Goal: Transaction & Acquisition: Purchase product/service

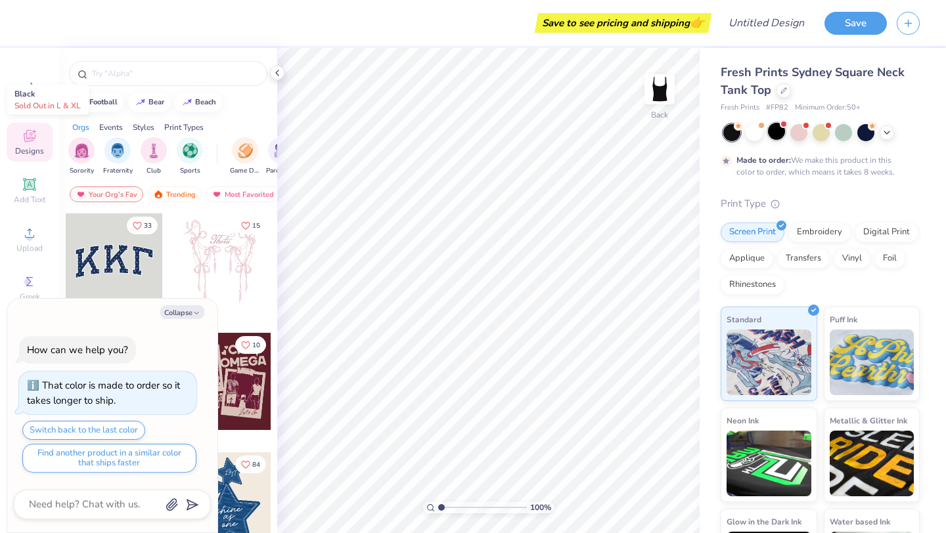
click at [776, 132] on div at bounding box center [776, 131] width 17 height 17
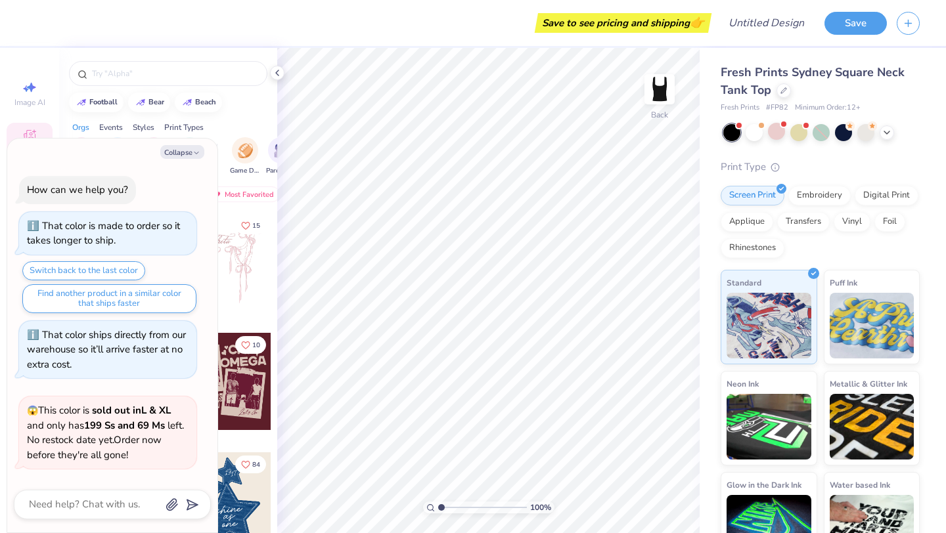
scroll to position [277, 0]
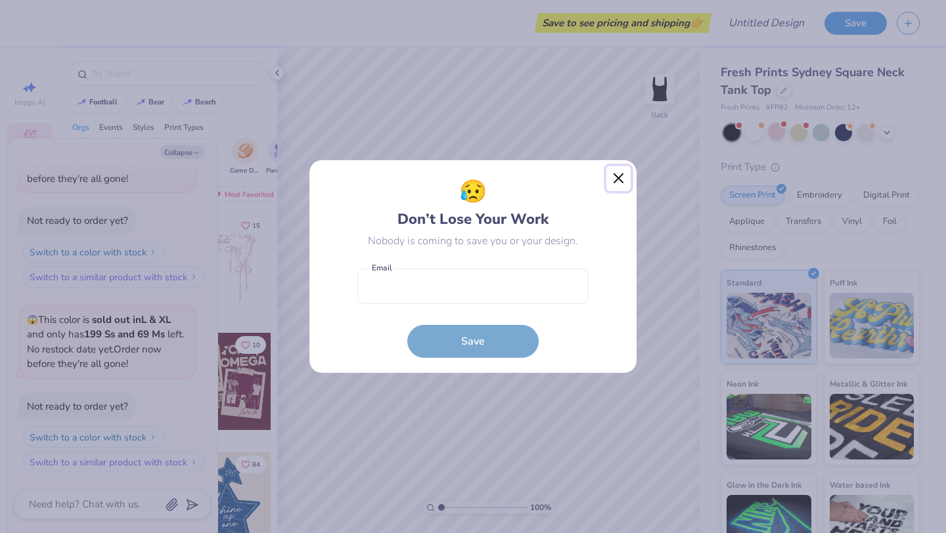
click at [617, 173] on button "Close" at bounding box center [618, 178] width 25 height 25
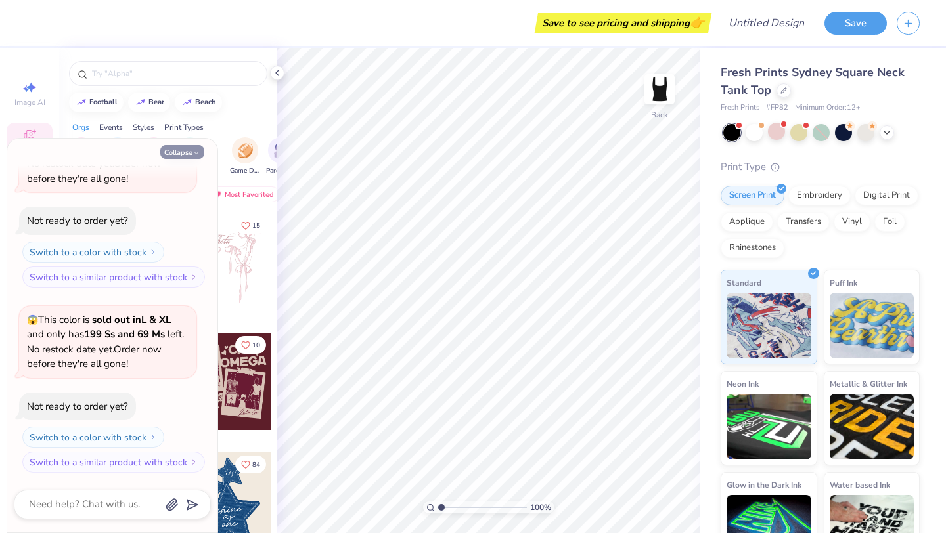
click at [192, 157] on button "Collapse" at bounding box center [182, 152] width 44 height 14
type textarea "x"
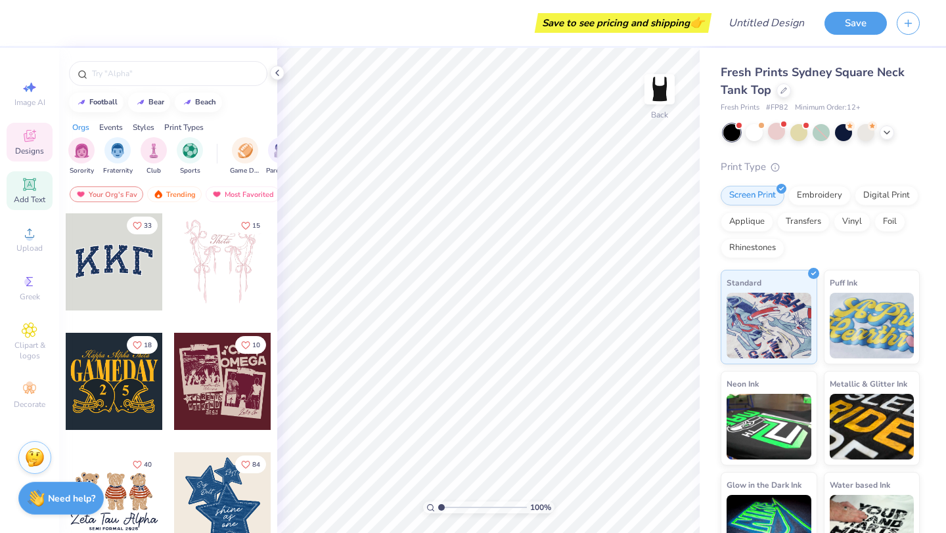
click at [35, 200] on span "Add Text" at bounding box center [30, 199] width 32 height 11
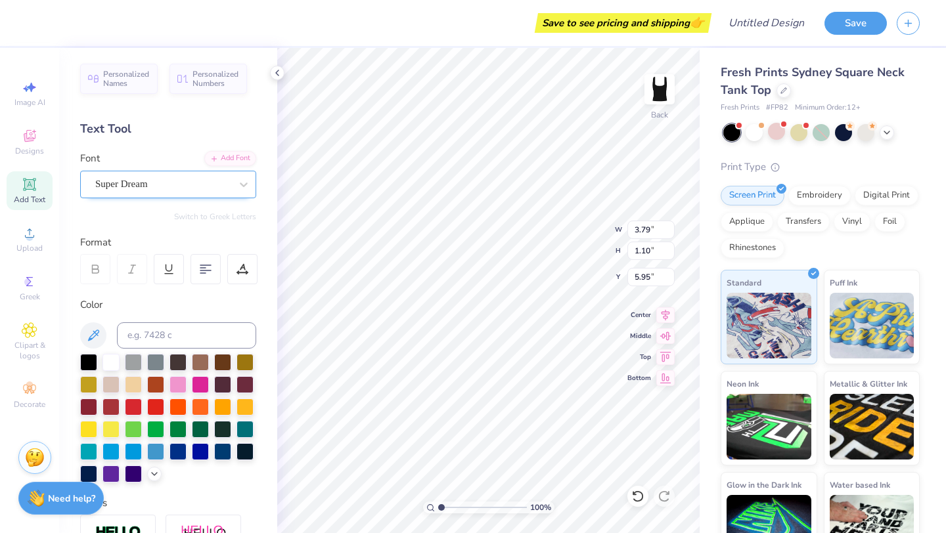
type input "1.61"
type textarea "T"
type textarea "BAD"
click at [35, 288] on icon at bounding box center [30, 282] width 16 height 16
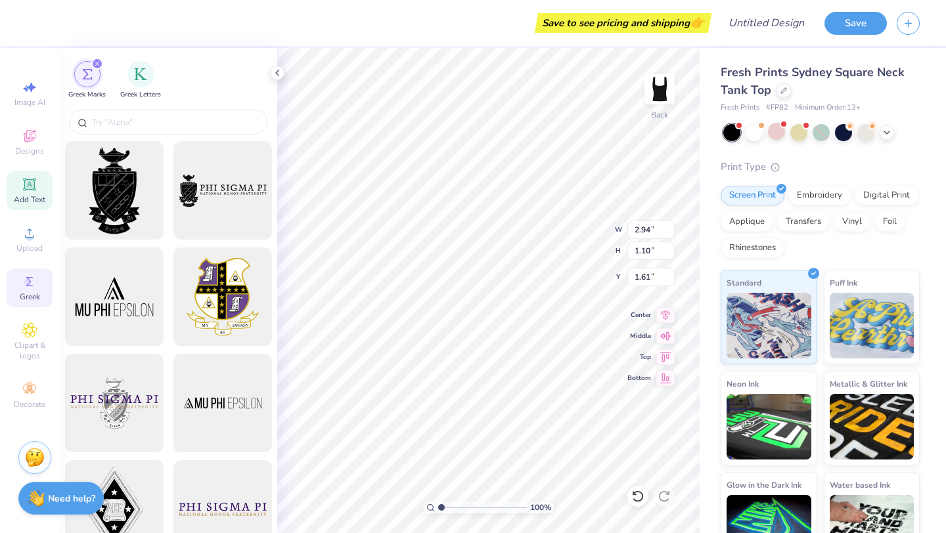
click at [43, 192] on div "Add Text" at bounding box center [30, 190] width 46 height 39
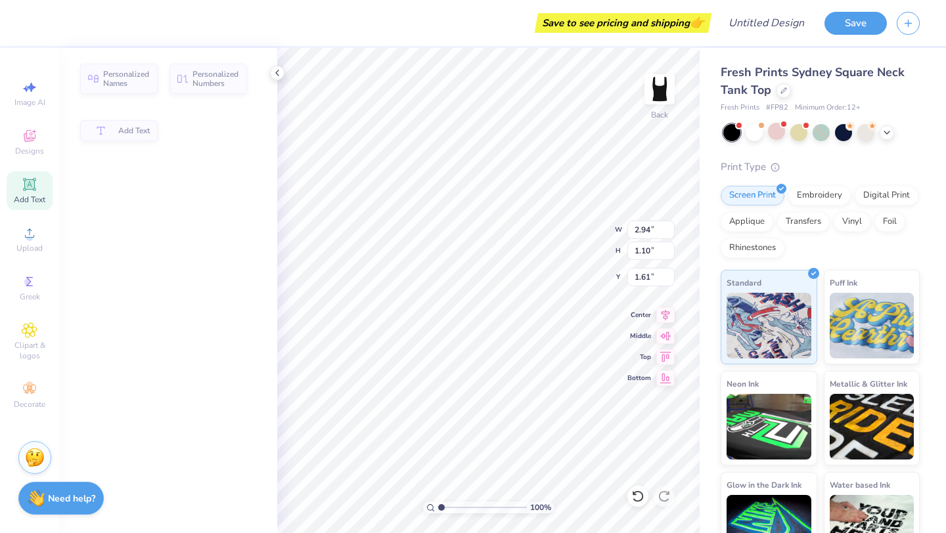
type input "3.79"
type input "5.95"
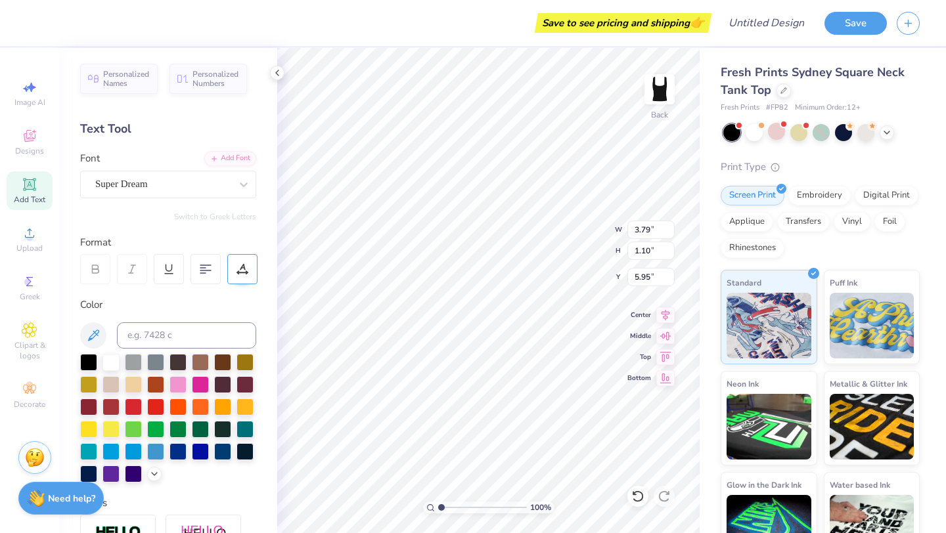
click at [237, 269] on icon at bounding box center [242, 269] width 12 height 12
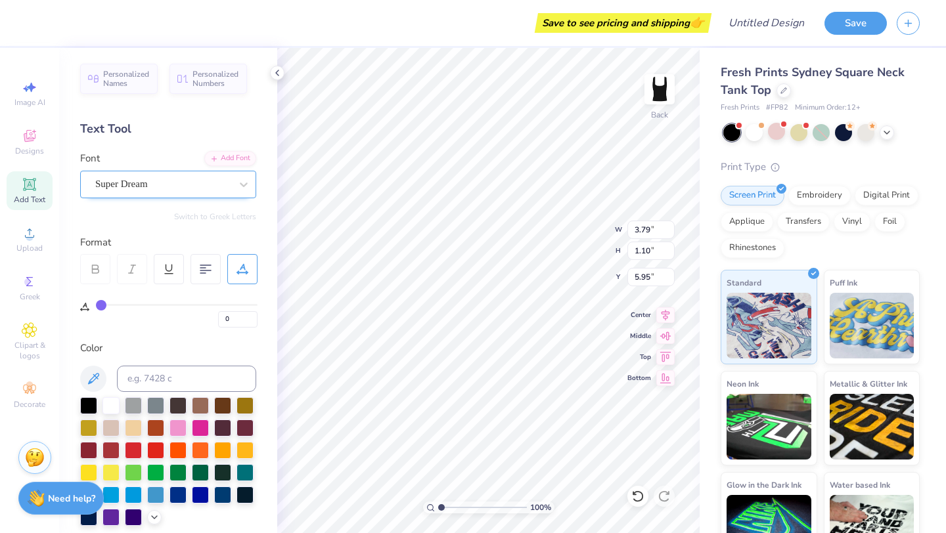
click at [169, 189] on div "Super Dream" at bounding box center [163, 184] width 138 height 20
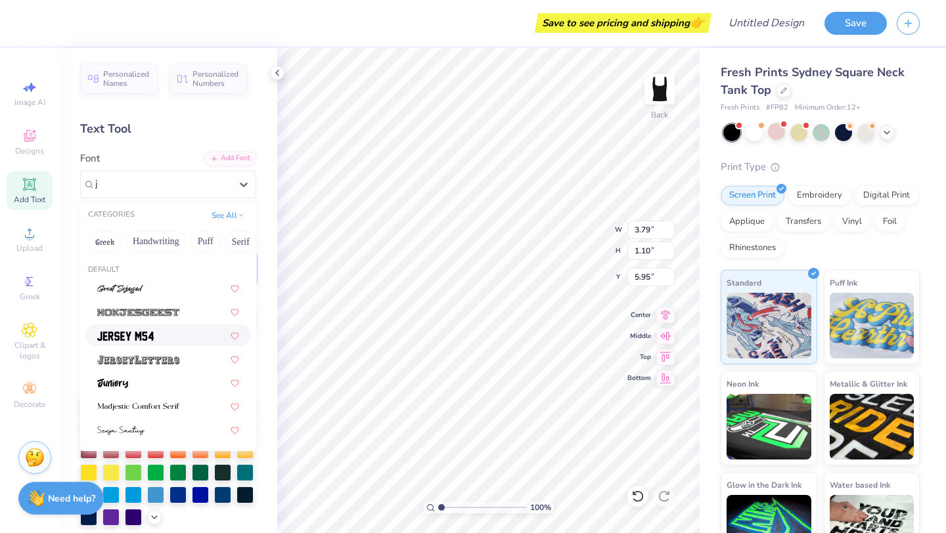
click at [155, 330] on div at bounding box center [168, 335] width 142 height 14
type input "j"
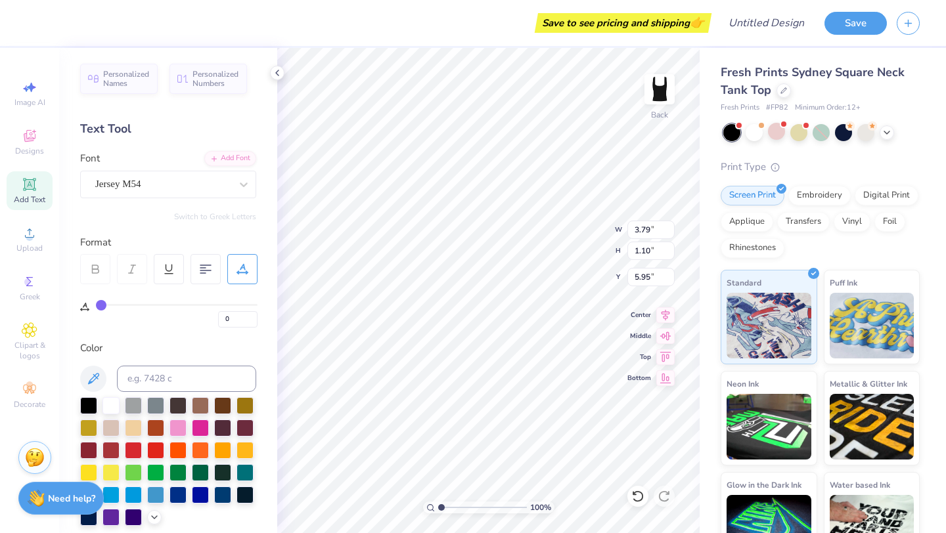
type input "3.00"
type input "1.20"
type input "5.90"
click at [136, 172] on div "Jersey M54" at bounding box center [168, 185] width 176 height 28
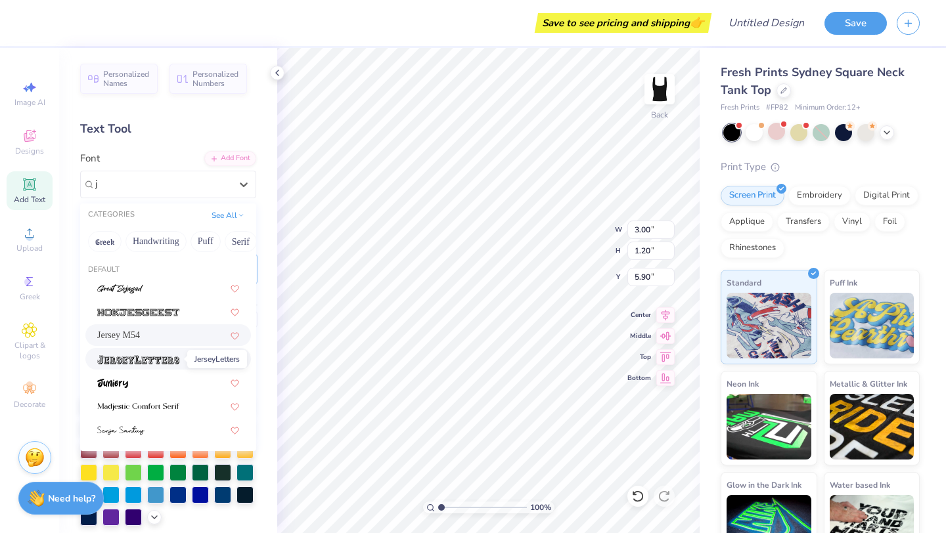
click at [162, 354] on span at bounding box center [138, 359] width 82 height 14
type input "j"
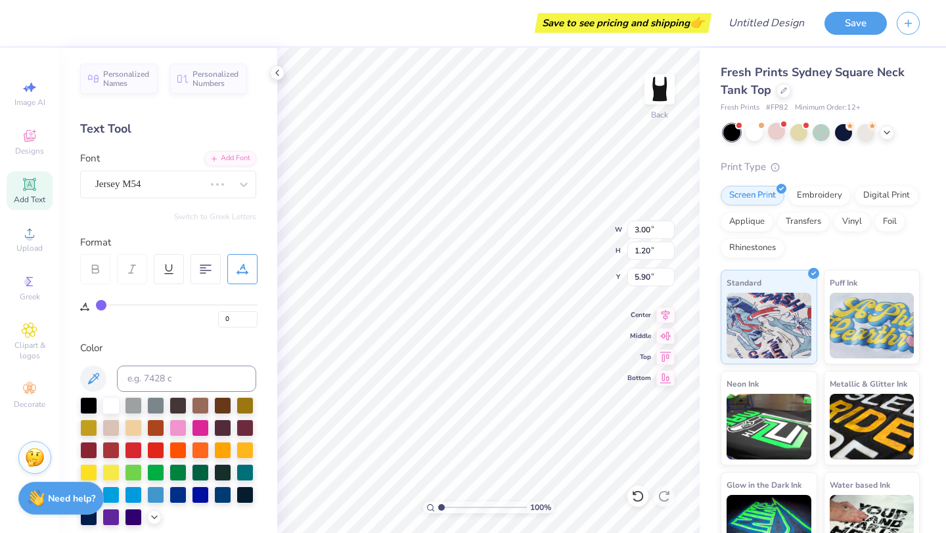
type input "4.77"
type input "1.38"
type input "5.81"
type input "2.94"
type input "1.10"
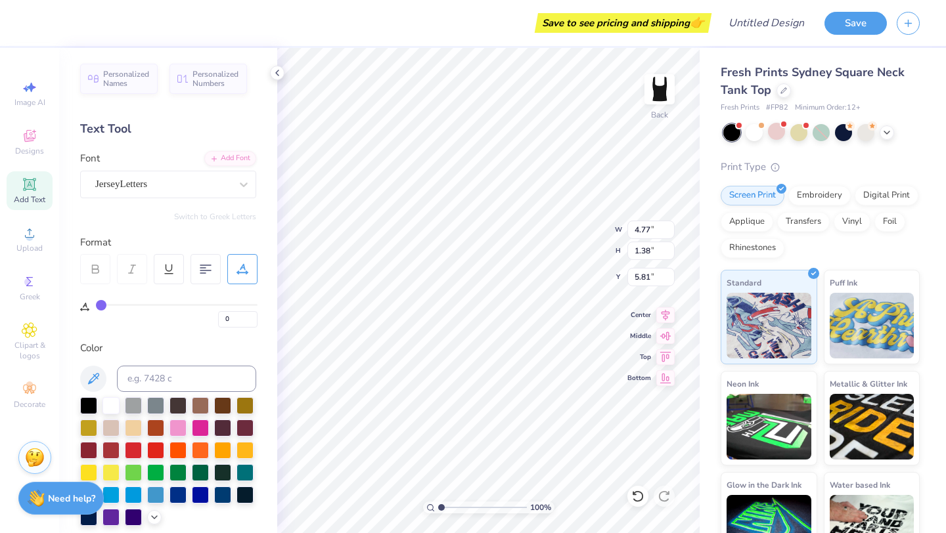
type input "1.61"
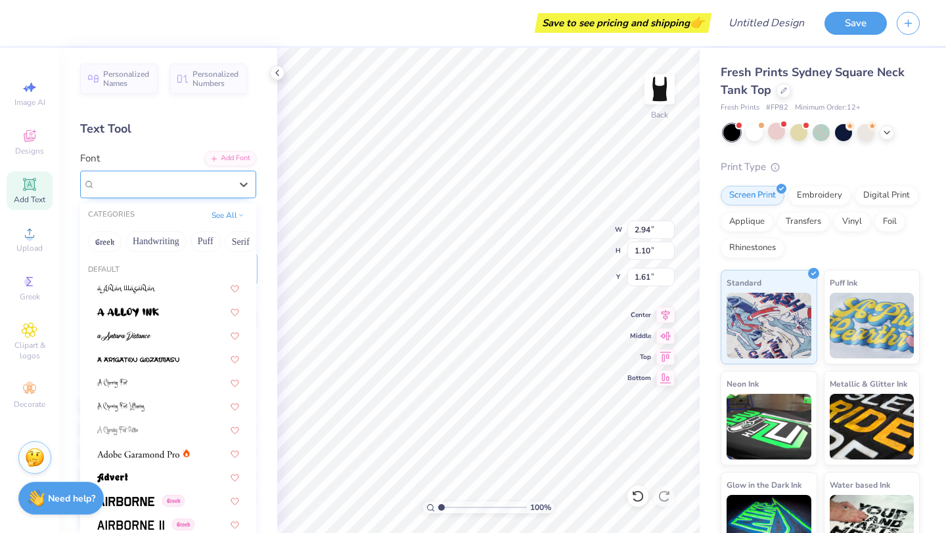
click at [133, 193] on div "Super Dream" at bounding box center [163, 184] width 138 height 20
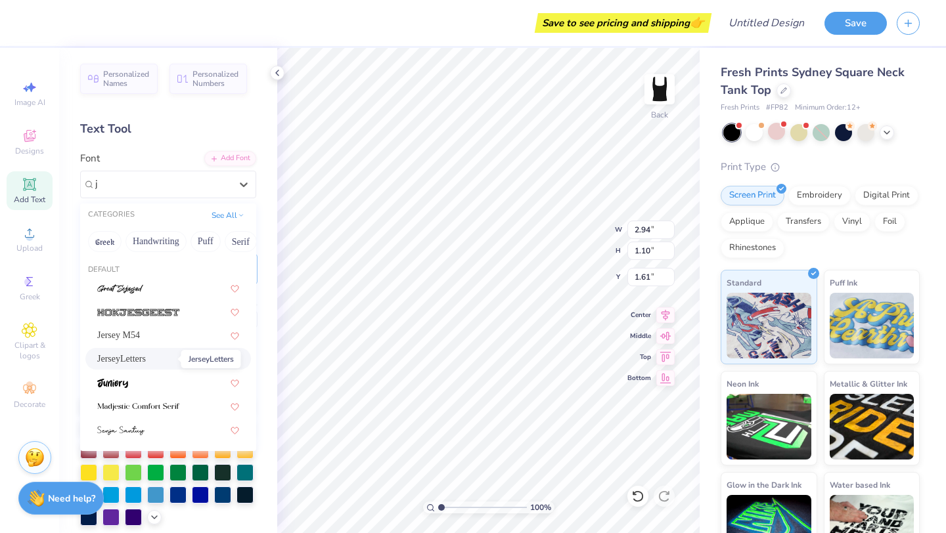
click at [146, 358] on span "JerseyLetters" at bounding box center [121, 359] width 49 height 14
type input "j"
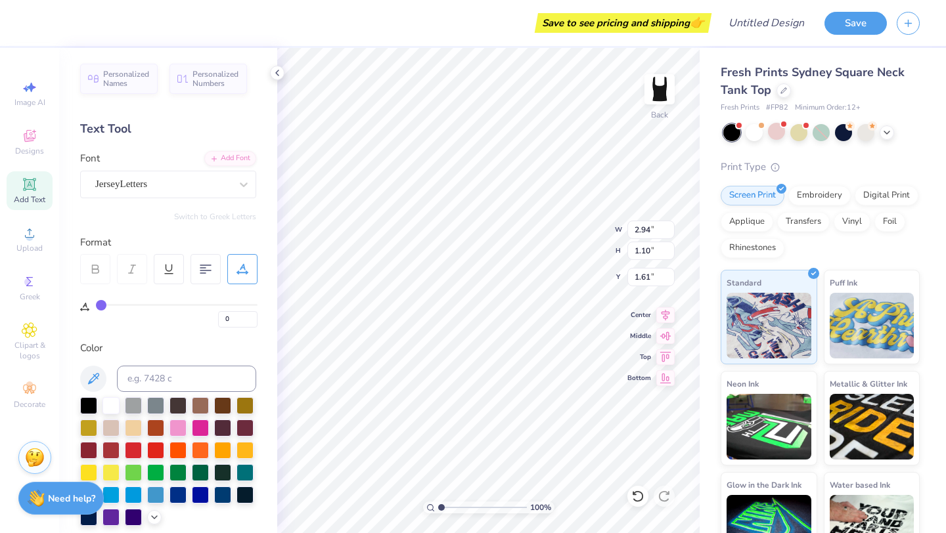
type input "4.77"
type input "1.38"
type input "3.39"
type textarea "T"
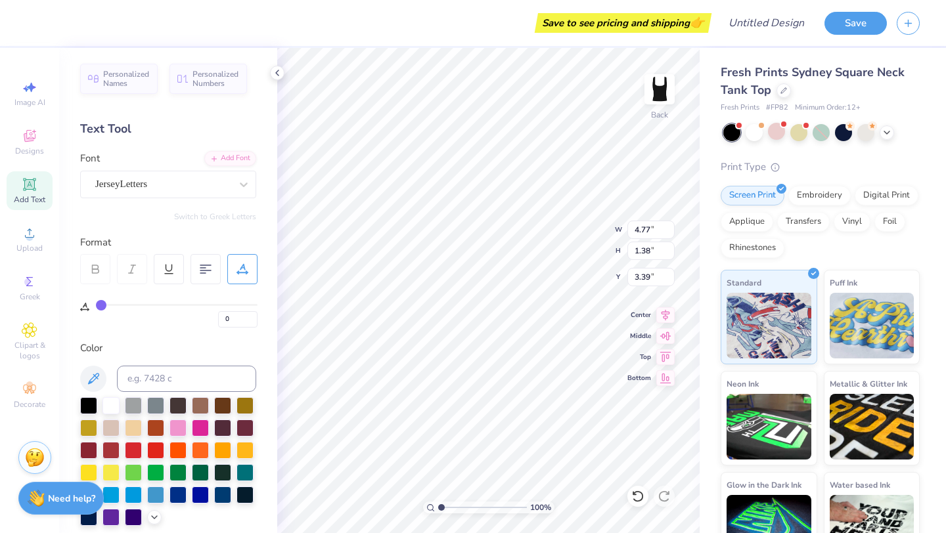
type textarea "BITCHES"
click at [38, 293] on span "Greek" at bounding box center [30, 297] width 20 height 11
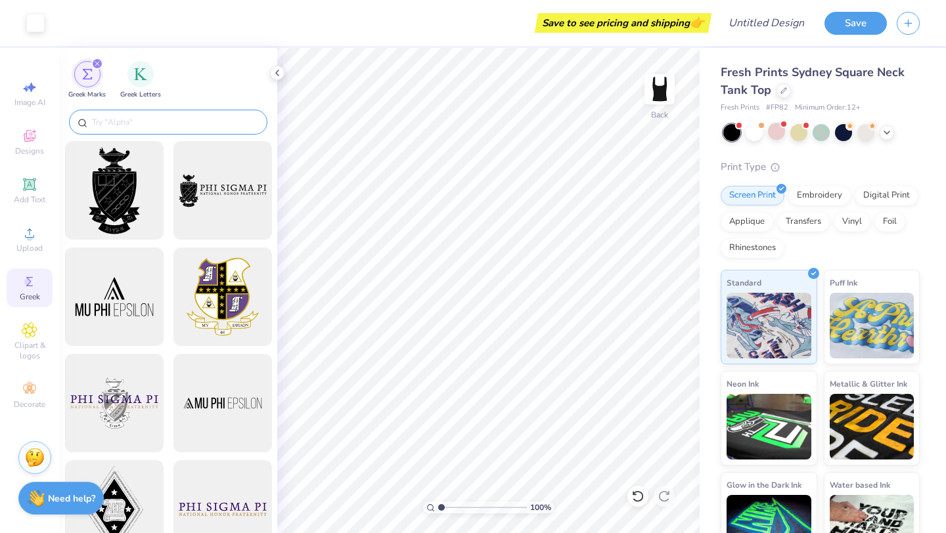
click at [129, 124] on input "text" at bounding box center [175, 122] width 168 height 13
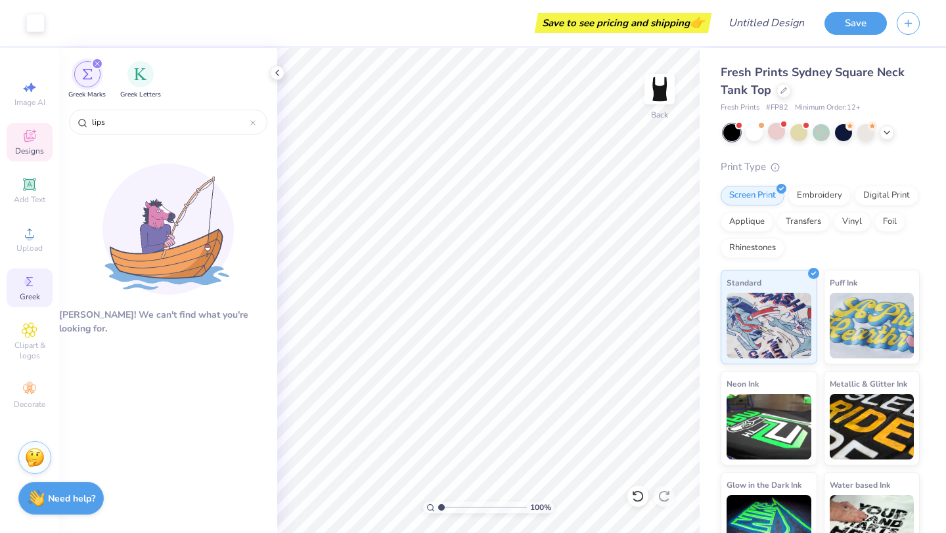
type input "lips"
click at [39, 150] on span "Designs" at bounding box center [29, 151] width 29 height 11
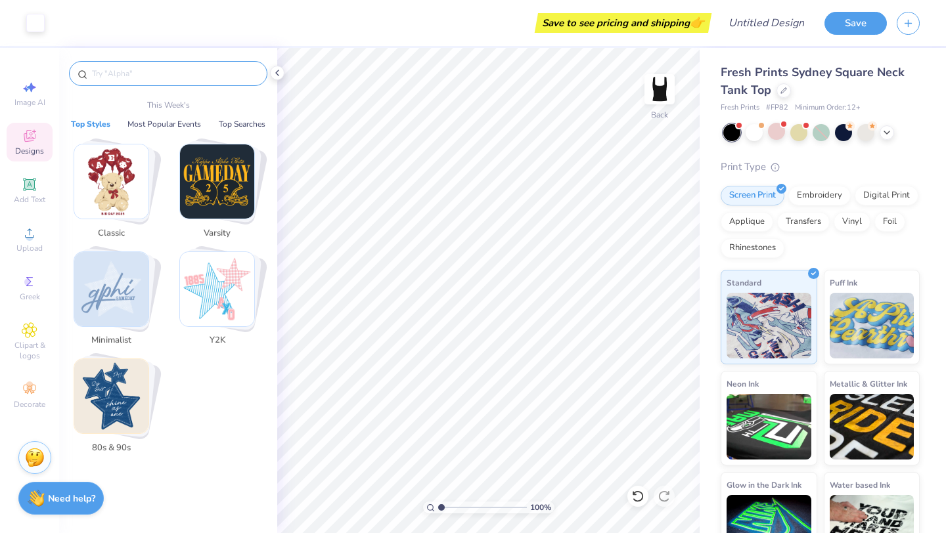
click at [146, 74] on input "text" at bounding box center [175, 73] width 168 height 13
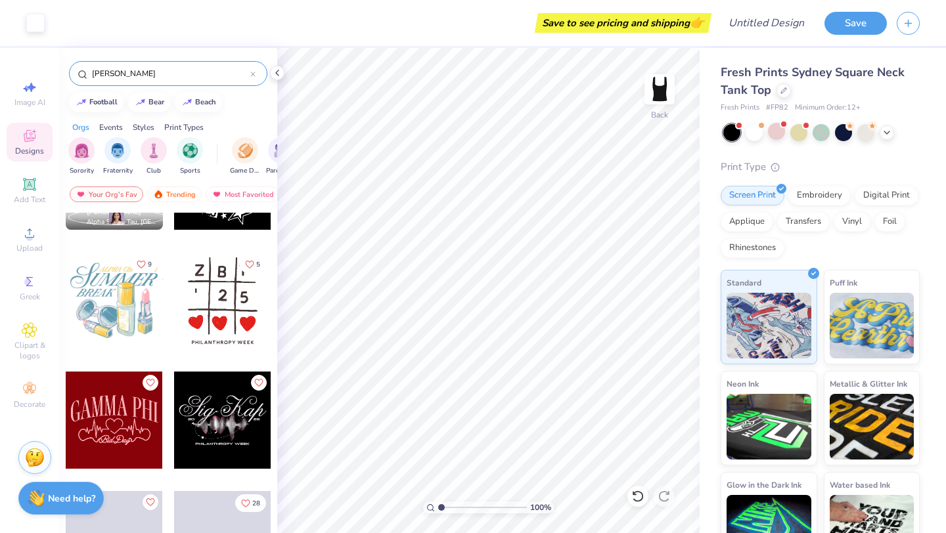
scroll to position [565, 0]
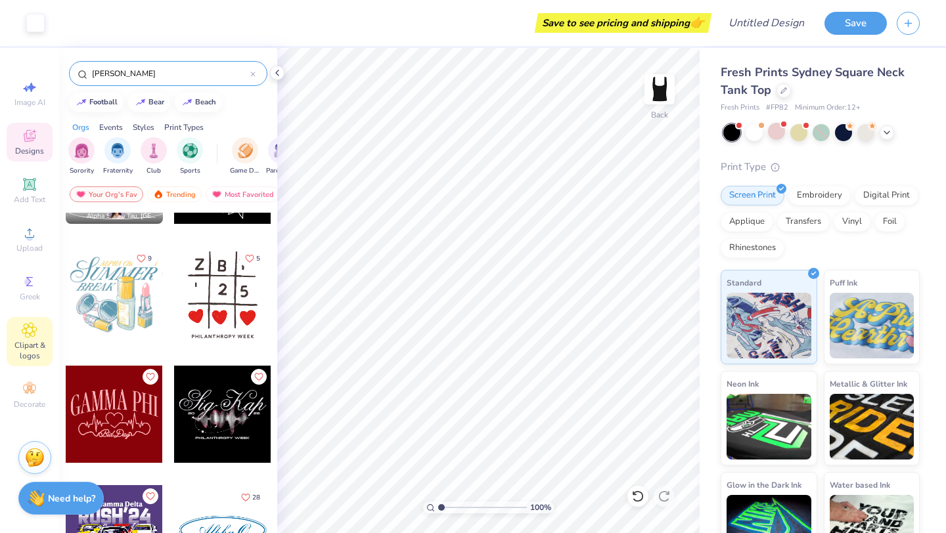
type input "[PERSON_NAME]"
click at [26, 354] on span "Clipart & logos" at bounding box center [30, 350] width 46 height 21
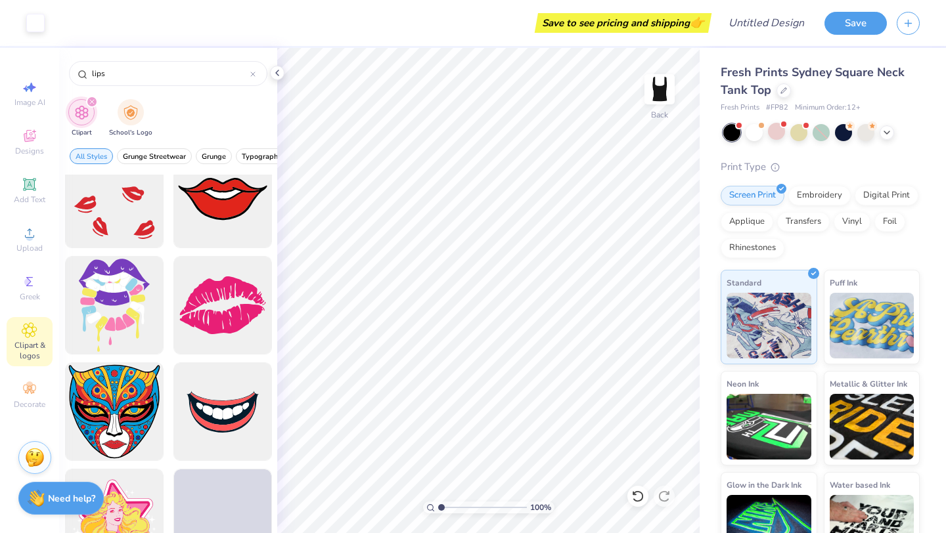
scroll to position [777, 0]
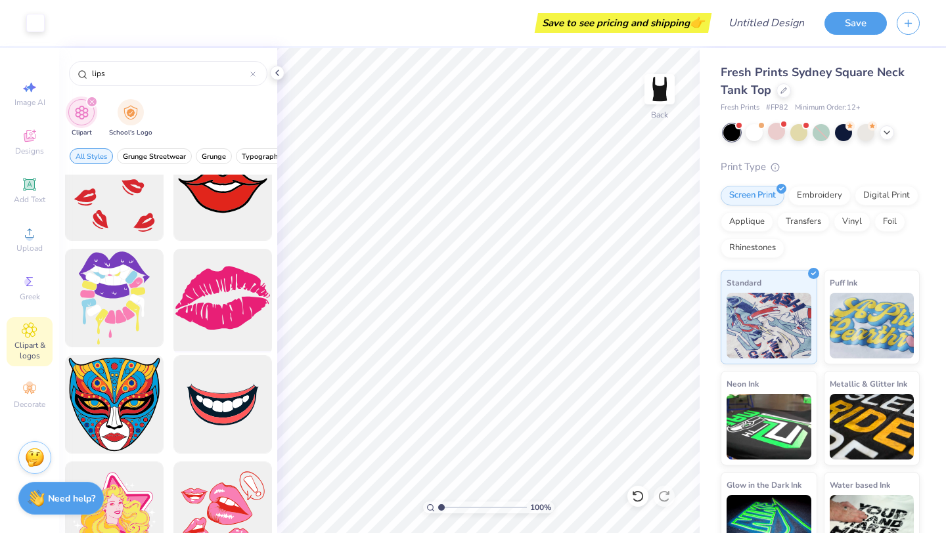
type input "lips"
click at [212, 292] on div at bounding box center [222, 298] width 108 height 108
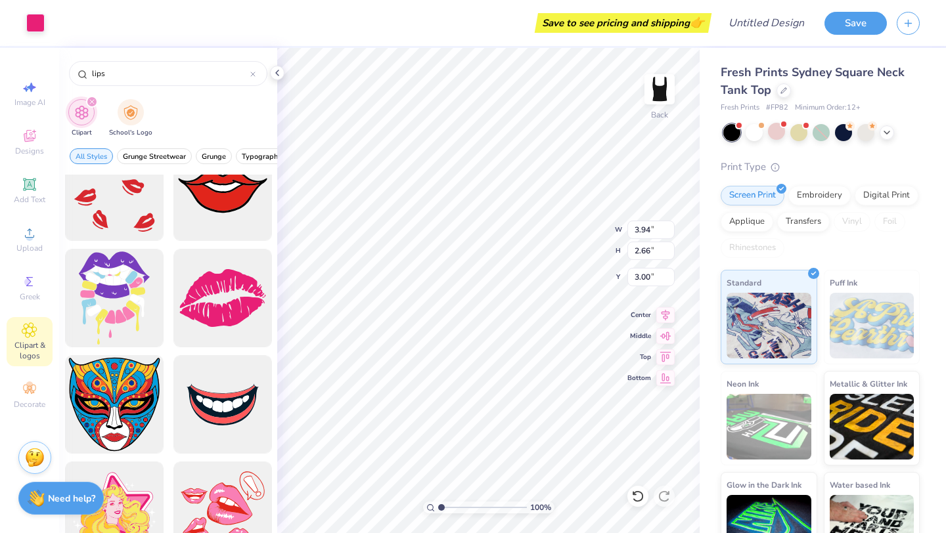
type input "3.94"
type input "2.66"
type input "5.17"
type input "3.47"
type input "2.34"
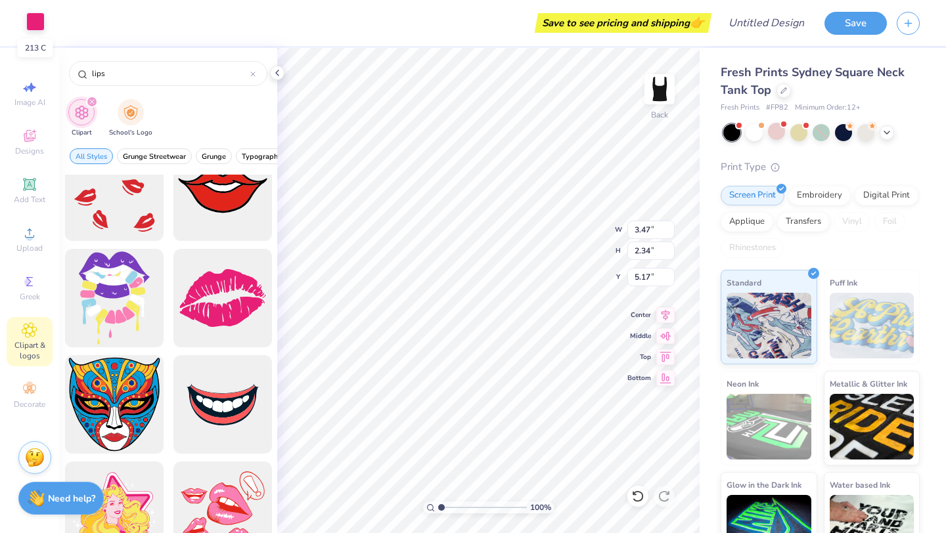
click at [41, 27] on div at bounding box center [35, 21] width 18 height 18
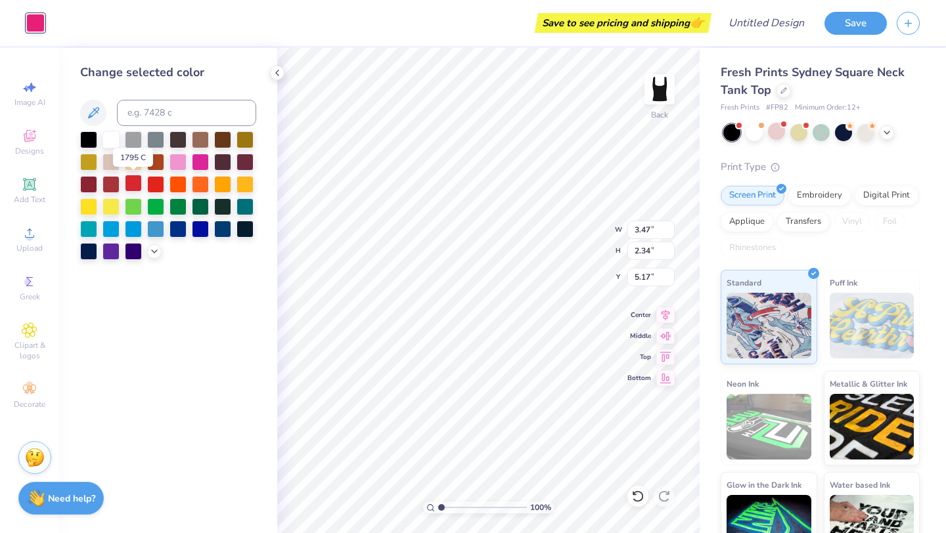
click at [133, 182] on div at bounding box center [133, 183] width 17 height 17
click at [44, 202] on span "Add Text" at bounding box center [30, 199] width 32 height 11
type input "3.79"
type input "1.10"
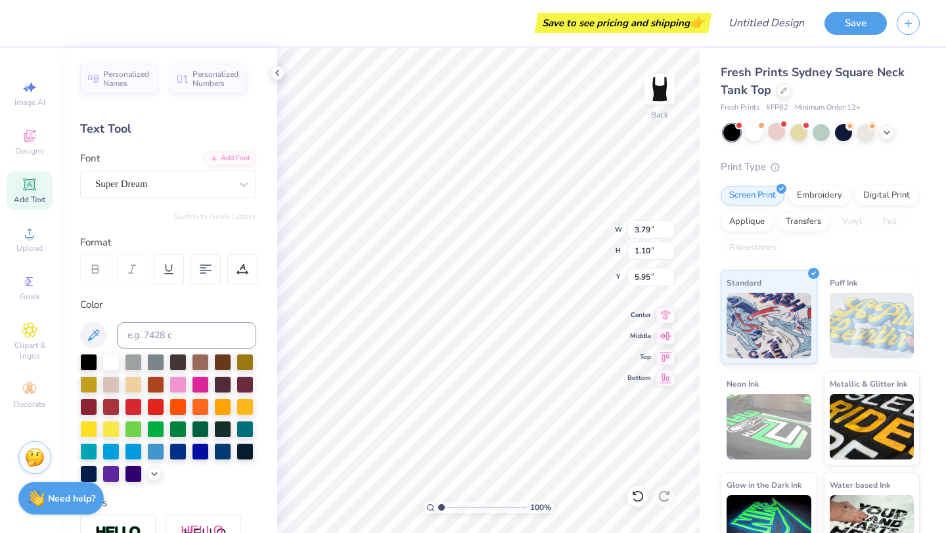
type input "8.14"
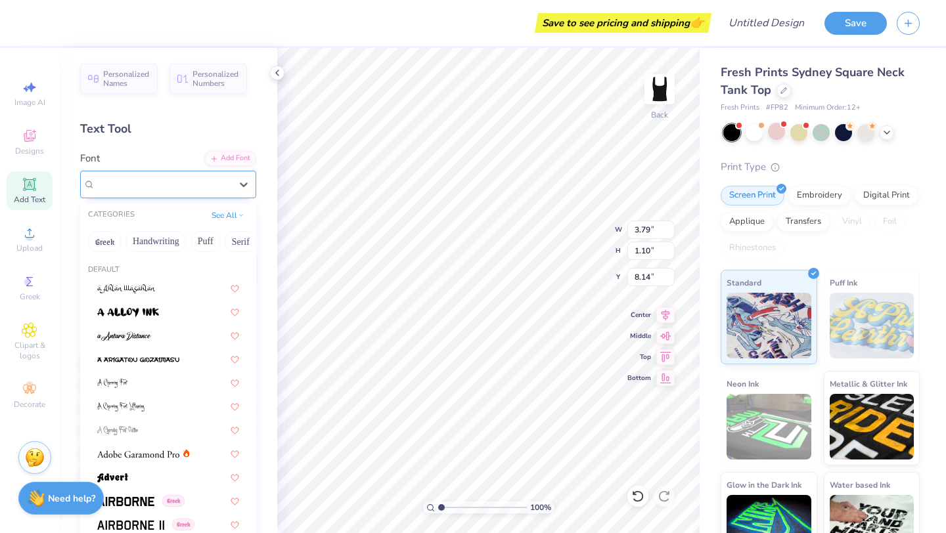
click at [122, 187] on div "Super Dream" at bounding box center [163, 184] width 138 height 20
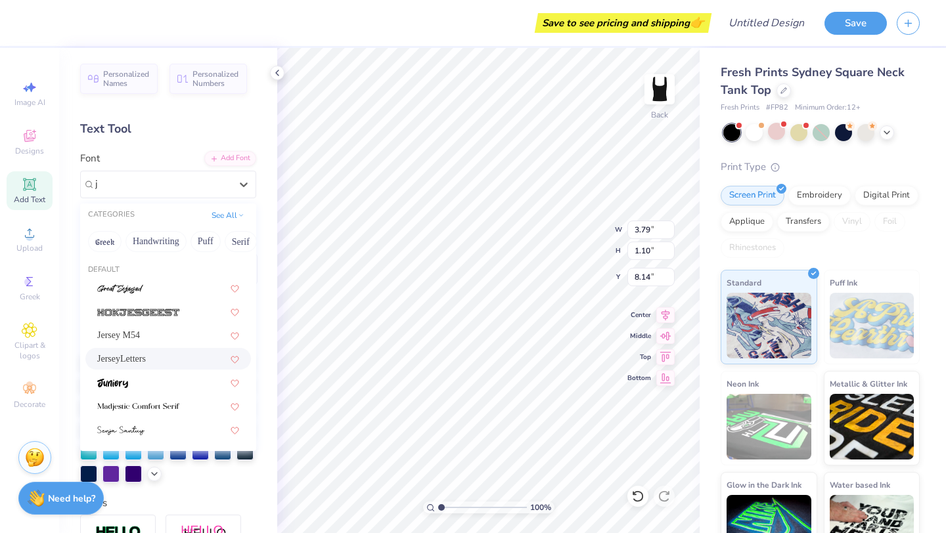
click at [146, 362] on span "JerseyLetters" at bounding box center [121, 359] width 49 height 14
type input "j"
type input "4.77"
type input "1.38"
type input "8.00"
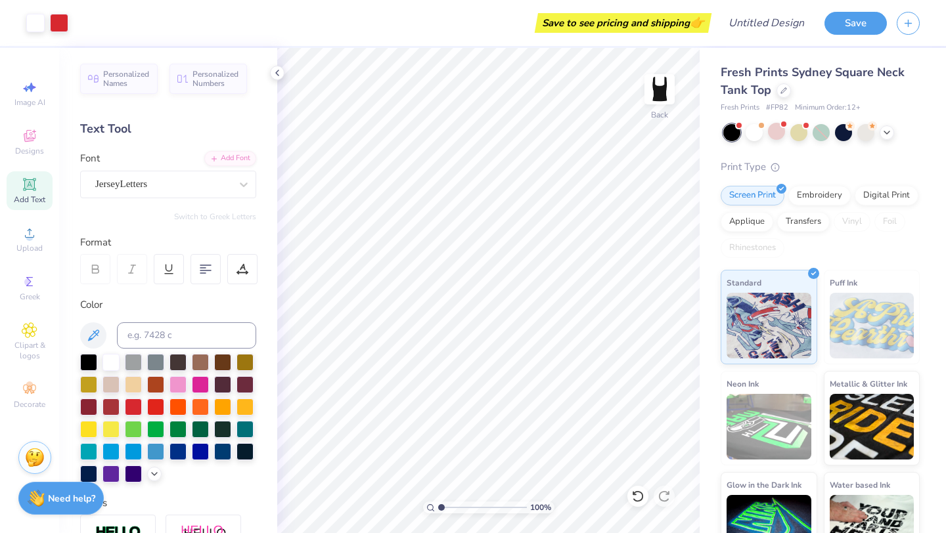
click at [26, 184] on icon at bounding box center [29, 184] width 10 height 10
type input "8.19"
click at [158, 185] on div "Super Dream" at bounding box center [163, 184] width 138 height 20
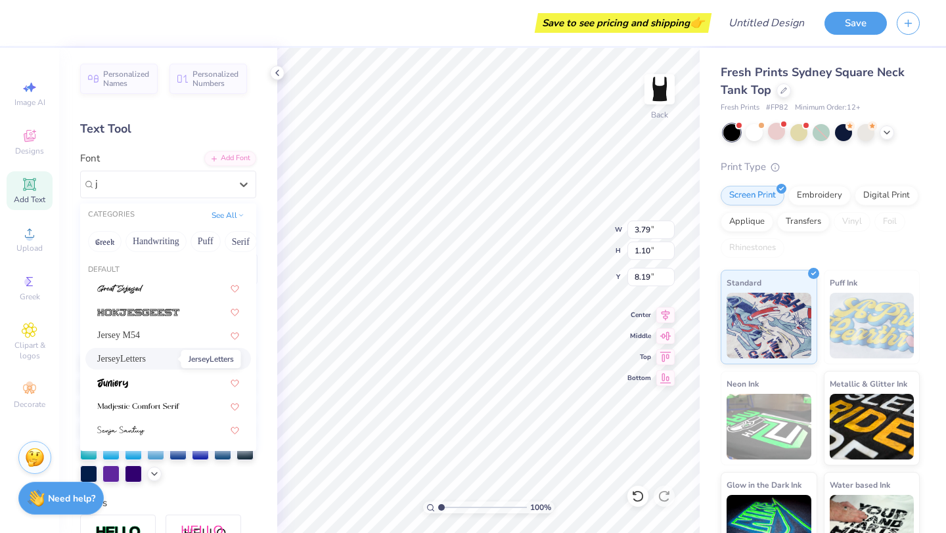
click at [146, 358] on span "JerseyLetters" at bounding box center [121, 359] width 49 height 14
type input "j"
type input "4.77"
type input "1.38"
type input "8.04"
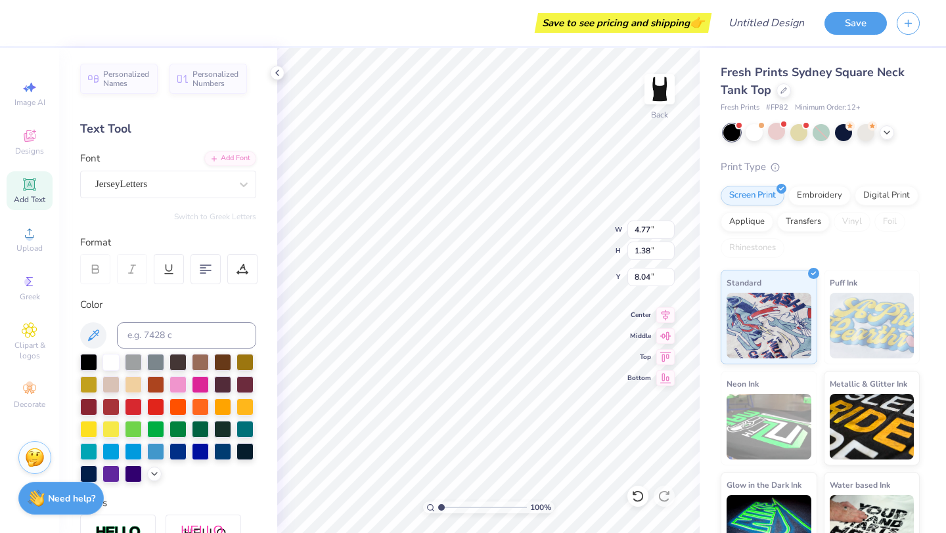
type textarea "T"
type textarea "YB"
type input "3.47"
type input "2.34"
type input "5.33"
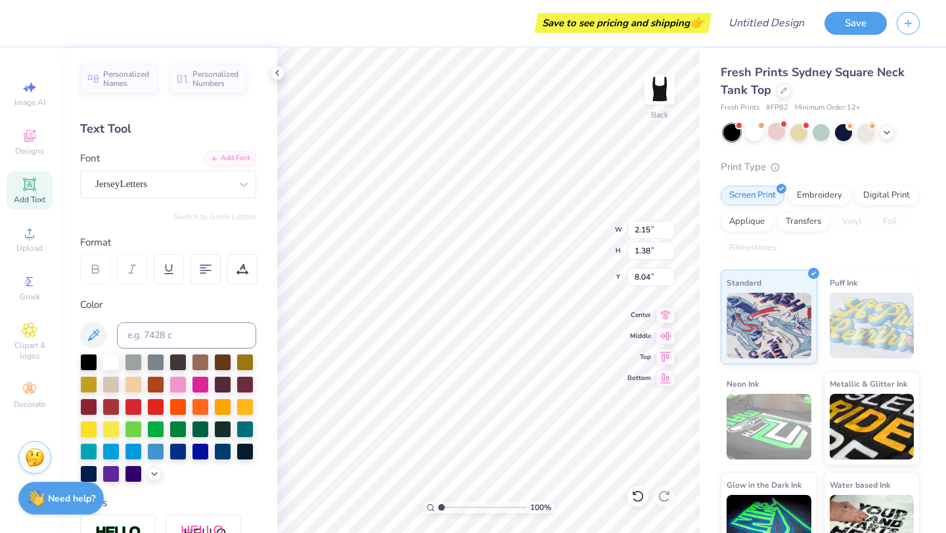
type input "8.13"
type input "3.47"
type input "2.34"
type input "5.33"
type input "3.13"
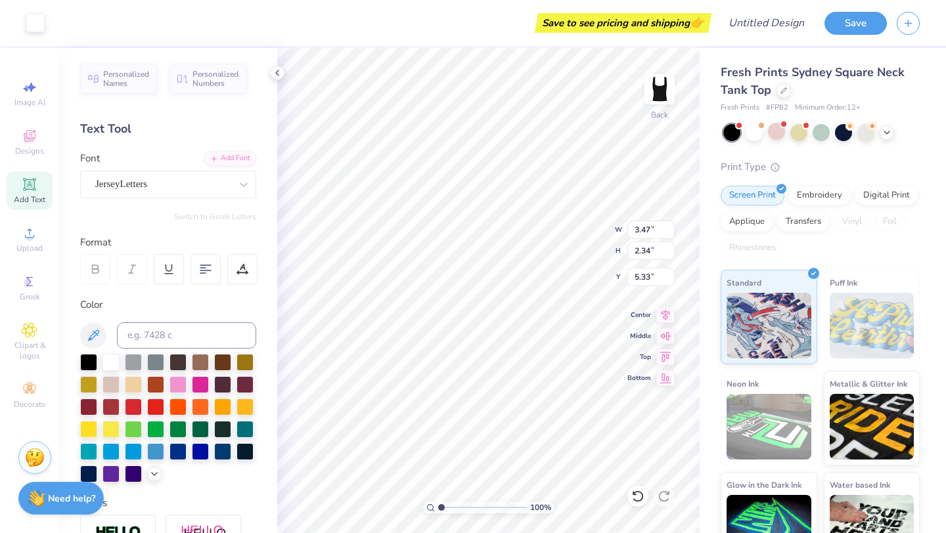
type input "1.38"
type input "1.43"
type input "3.47"
type input "2.34"
type input "5.33"
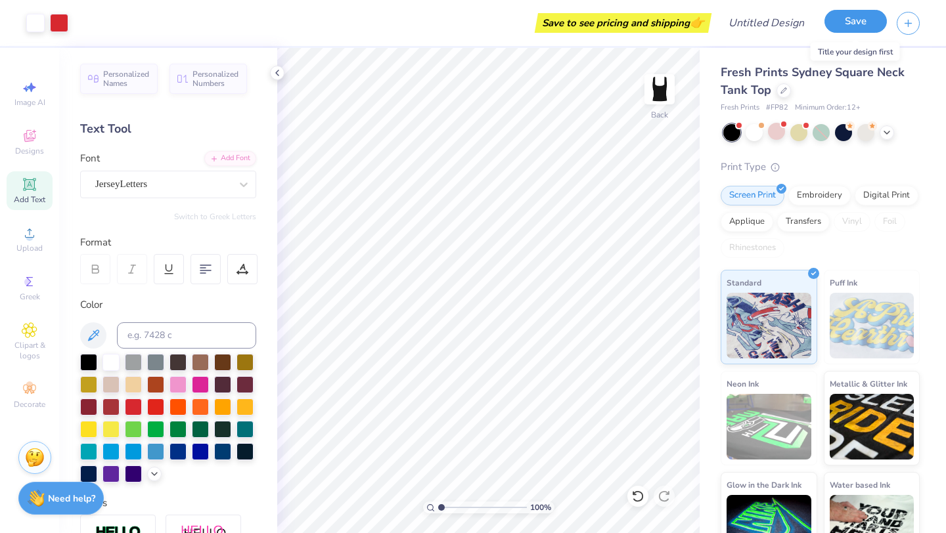
click at [830, 22] on button "Save" at bounding box center [855, 21] width 62 height 23
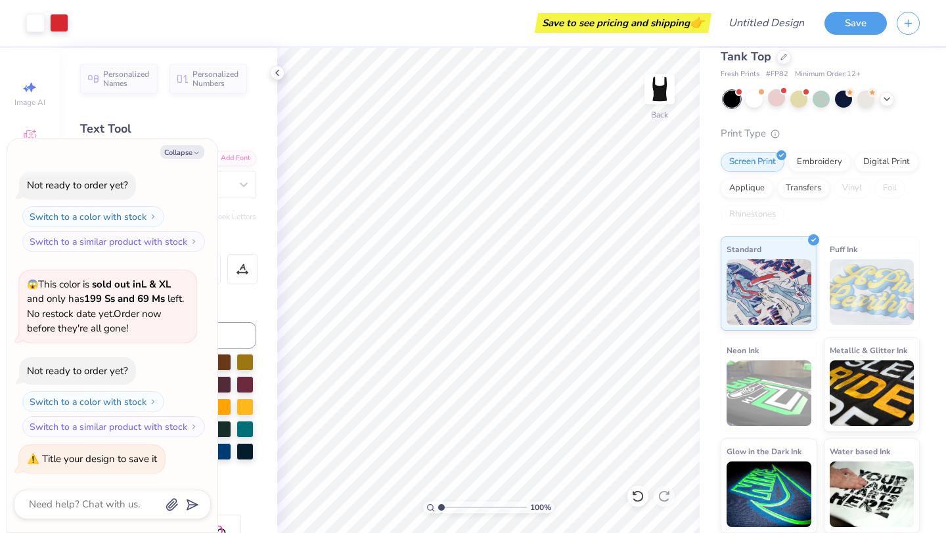
scroll to position [0, 0]
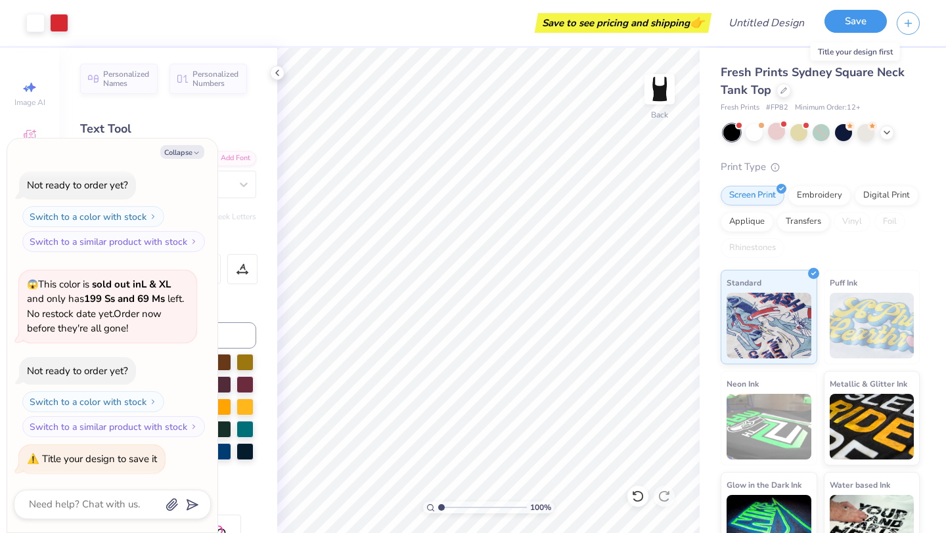
click at [854, 14] on button "Save" at bounding box center [855, 21] width 62 height 23
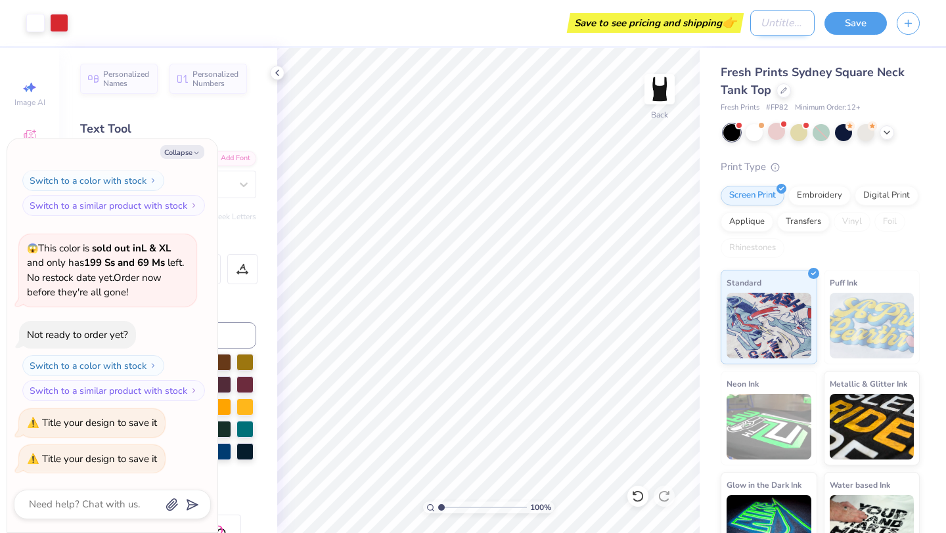
click at [752, 23] on input "Design Title" at bounding box center [782, 23] width 64 height 26
type textarea "x"
type input "y"
type textarea "x"
type input "yb"
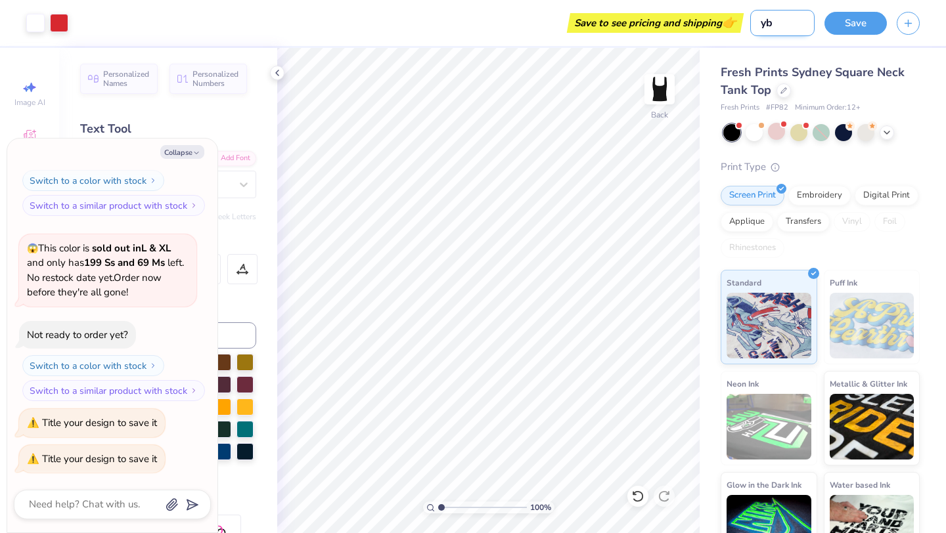
type textarea "x"
type input "yb"
type textarea "x"
type input "yb s"
type textarea "x"
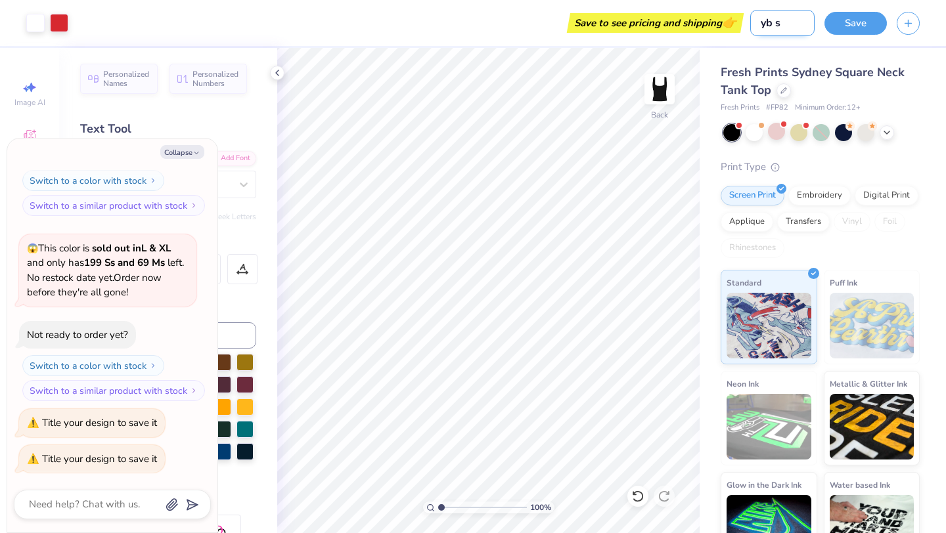
type input "yb sh"
type textarea "x"
type input "yb shi"
type textarea "x"
type input "yb shir"
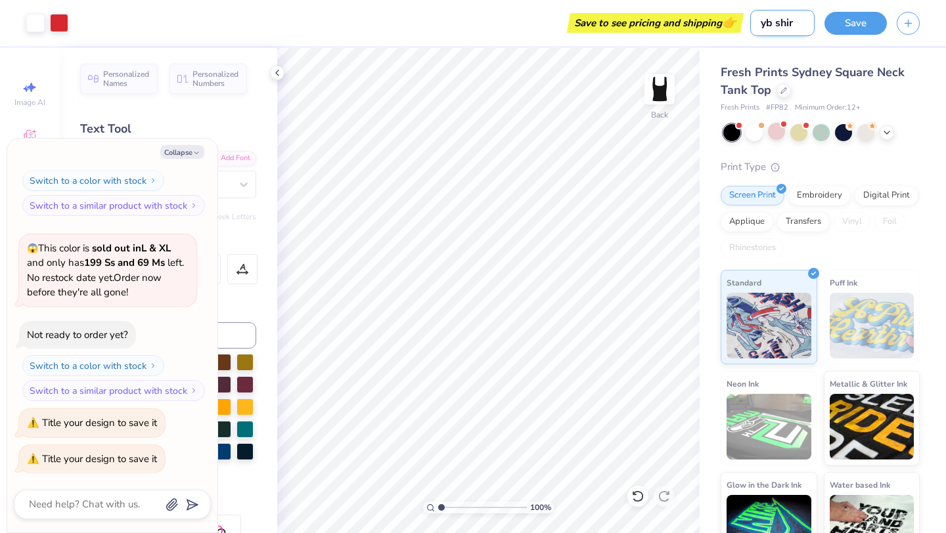
type textarea "x"
type input "yb shirt"
click at [862, 22] on button "Save" at bounding box center [855, 21] width 62 height 23
type textarea "x"
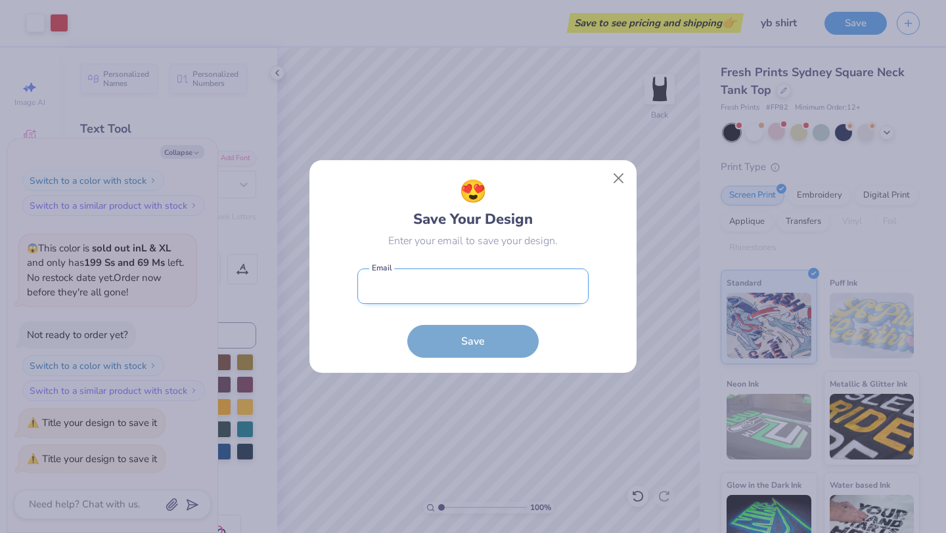
click at [454, 291] on input "email" at bounding box center [472, 287] width 231 height 36
type input "[EMAIL_ADDRESS][DOMAIN_NAME]"
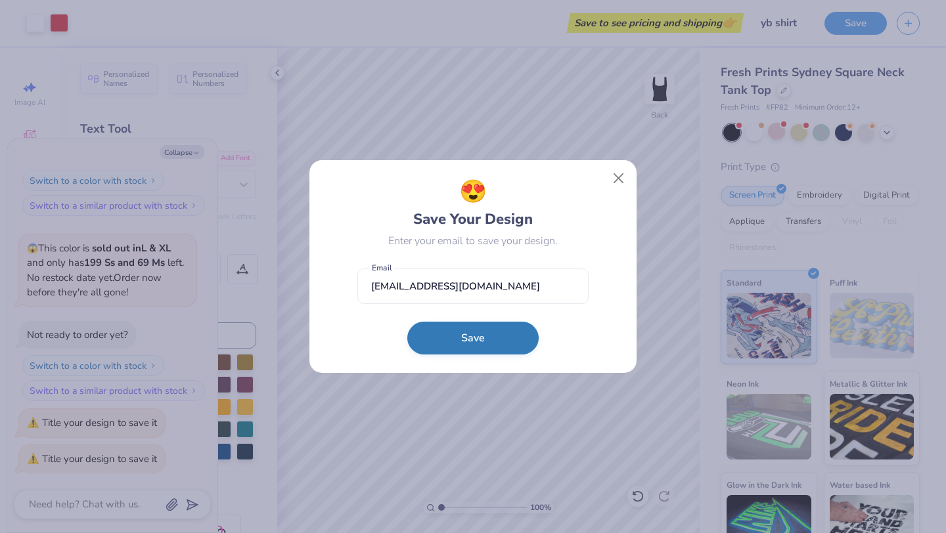
click at [470, 342] on button "Save" at bounding box center [472, 338] width 131 height 33
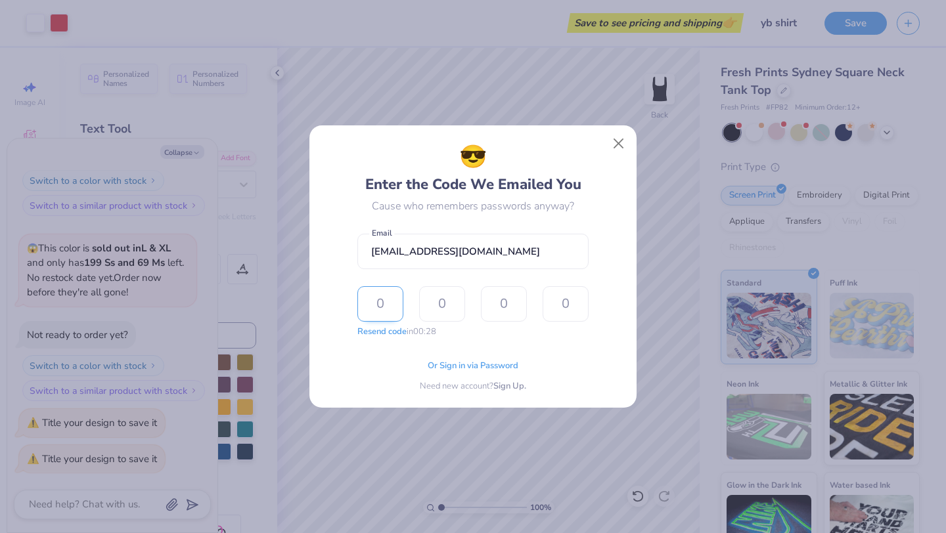
click at [369, 302] on input "text" at bounding box center [380, 303] width 46 height 35
type input "6"
type input "8"
type input "2"
type input "9"
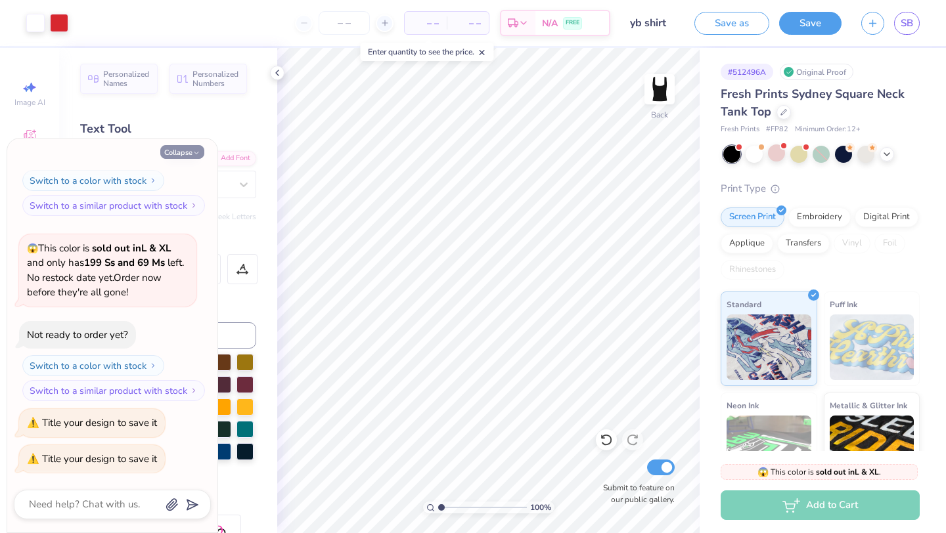
click at [189, 149] on button "Collapse" at bounding box center [182, 152] width 44 height 14
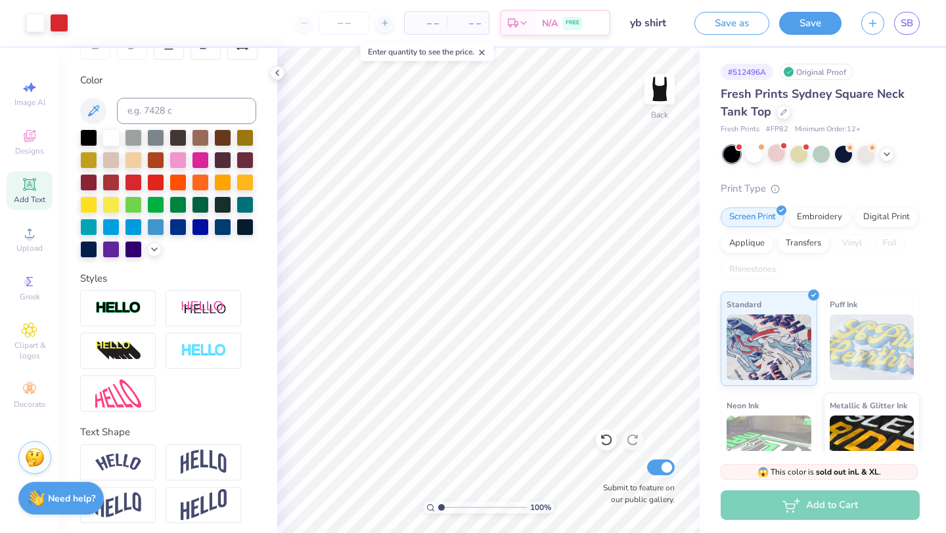
scroll to position [230, 0]
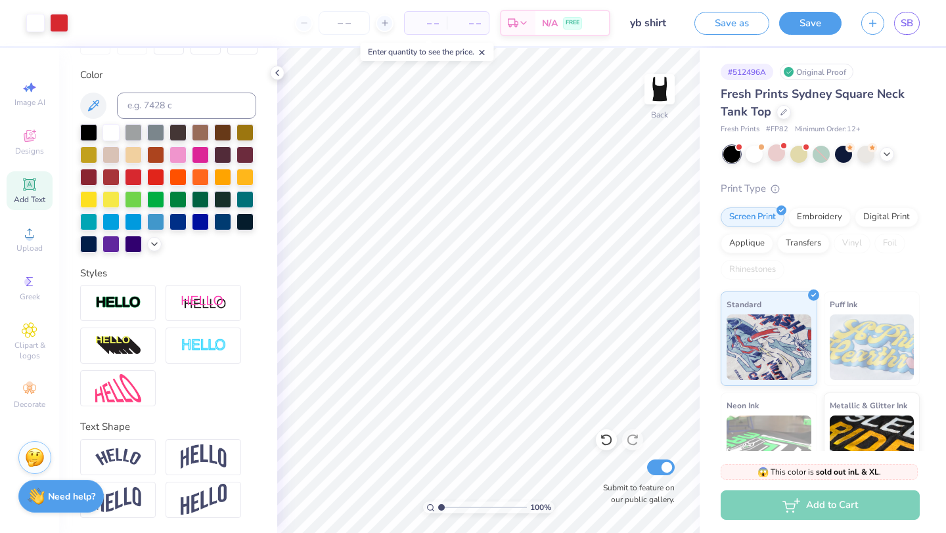
click at [70, 497] on strong "Need help?" at bounding box center [71, 497] width 47 height 12
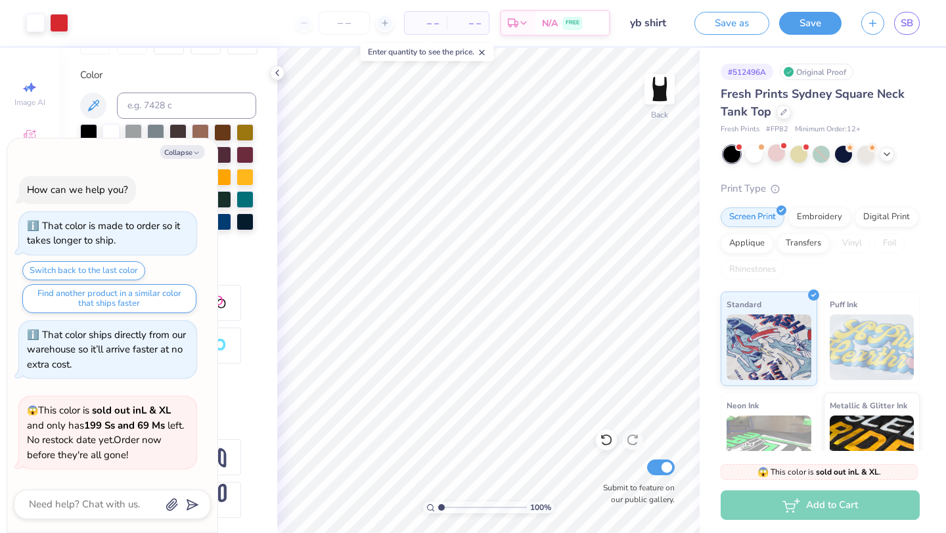
scroll to position [348, 0]
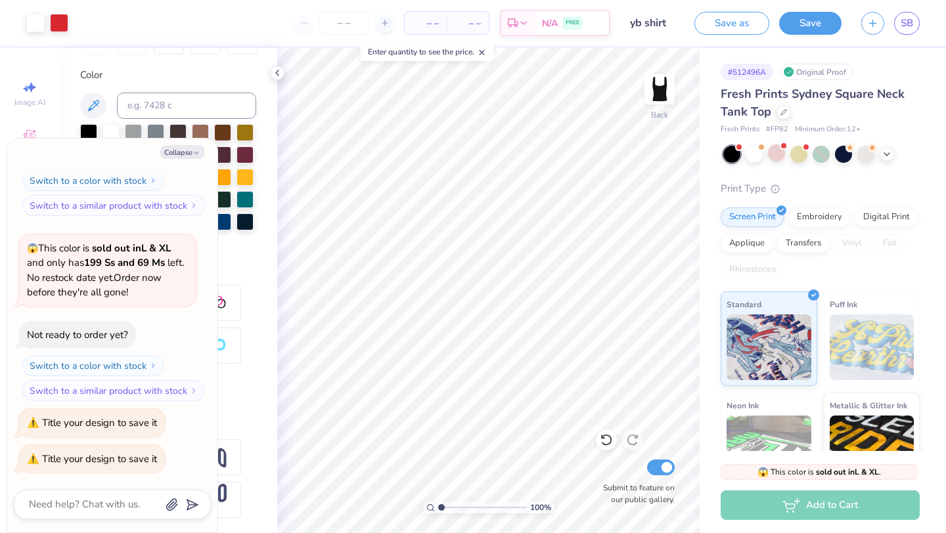
type textarea "x"
type textarea "h"
type textarea "x"
type textarea "ho"
type textarea "x"
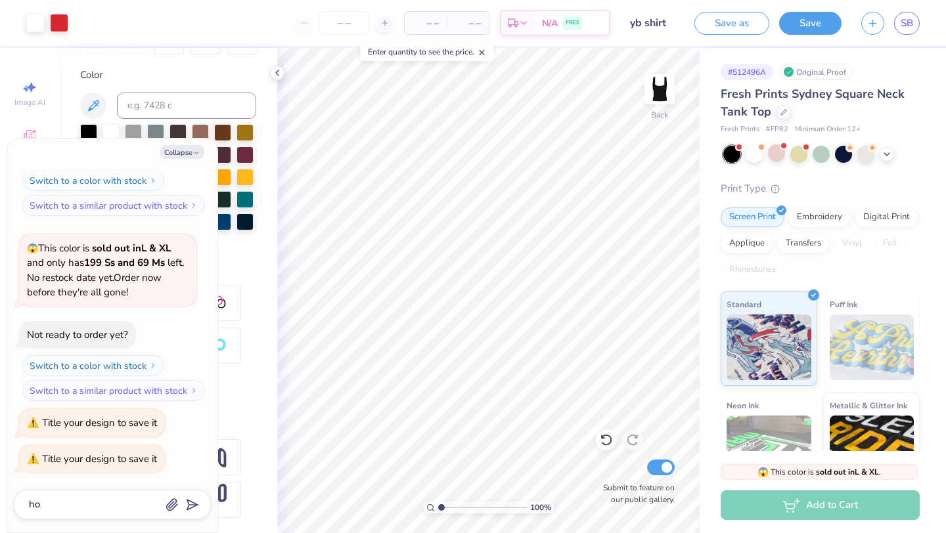
type textarea "how"
type textarea "x"
type textarea "how"
type textarea "x"
type textarea "how t"
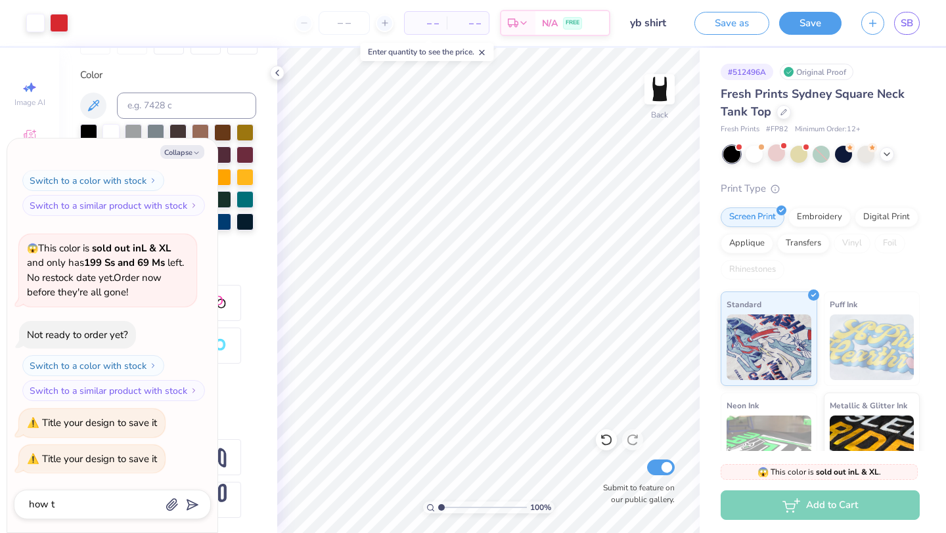
type textarea "x"
type textarea "how to"
type textarea "x"
type textarea "how to"
type textarea "x"
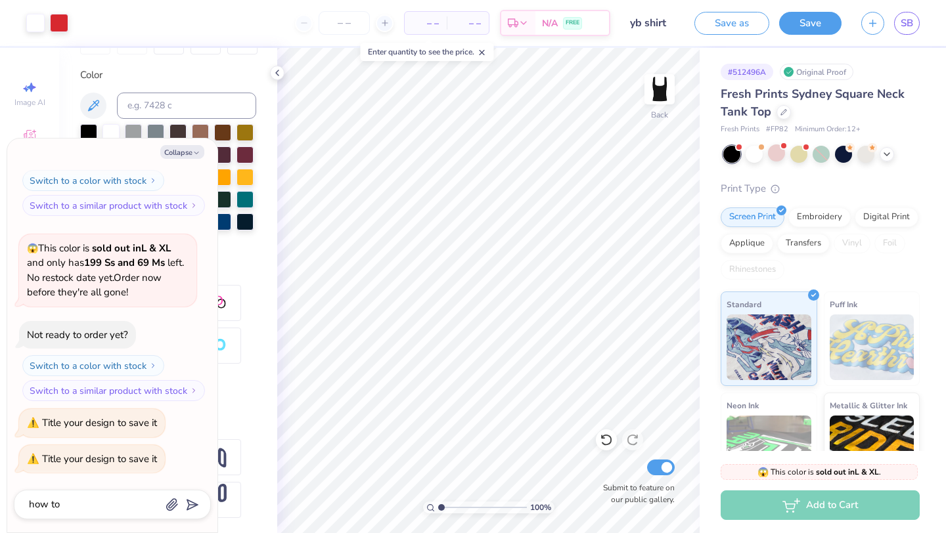
type textarea "how to c"
type textarea "x"
type textarea "how to ch"
type textarea "x"
type textarea "how to cha"
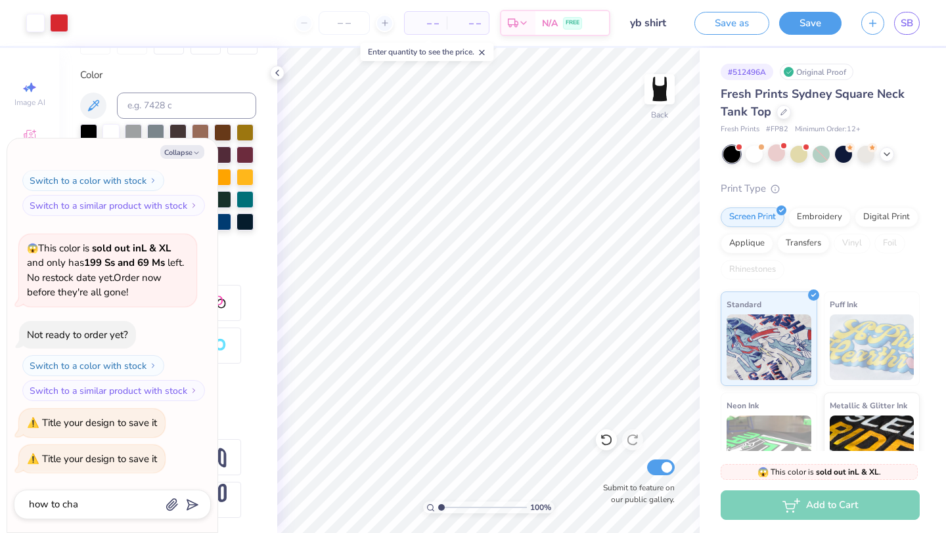
type textarea "x"
type textarea "how to [PERSON_NAME]"
type textarea "x"
type textarea "how to [PERSON_NAME]"
type textarea "x"
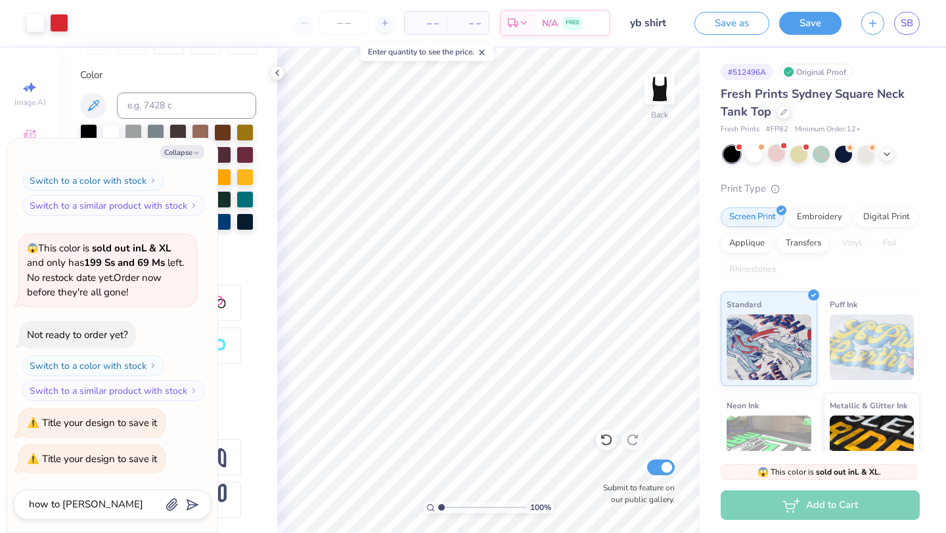
type textarea "how to change"
type textarea "x"
type textarea "how to change"
type textarea "x"
type textarea "how to change s"
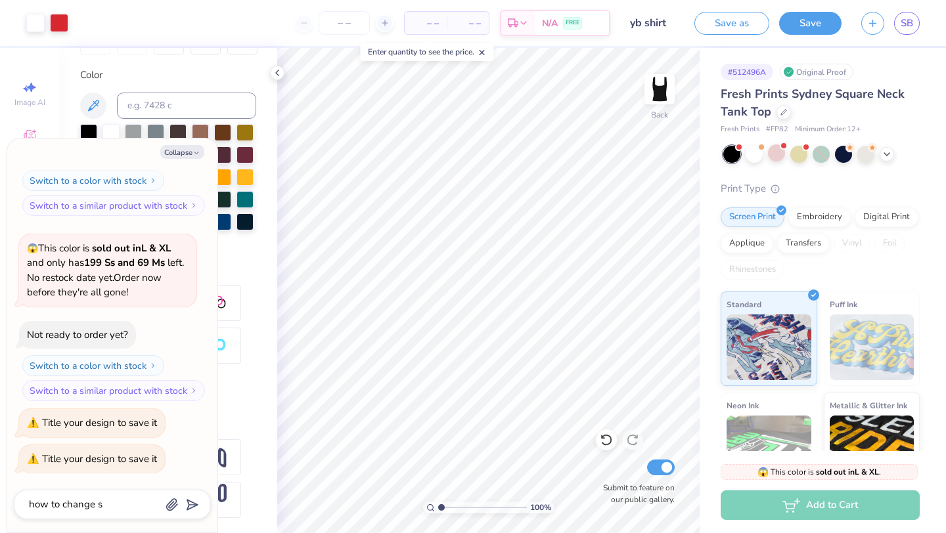
type textarea "x"
type textarea "how to change si"
type textarea "x"
type textarea "how to change siz"
type textarea "x"
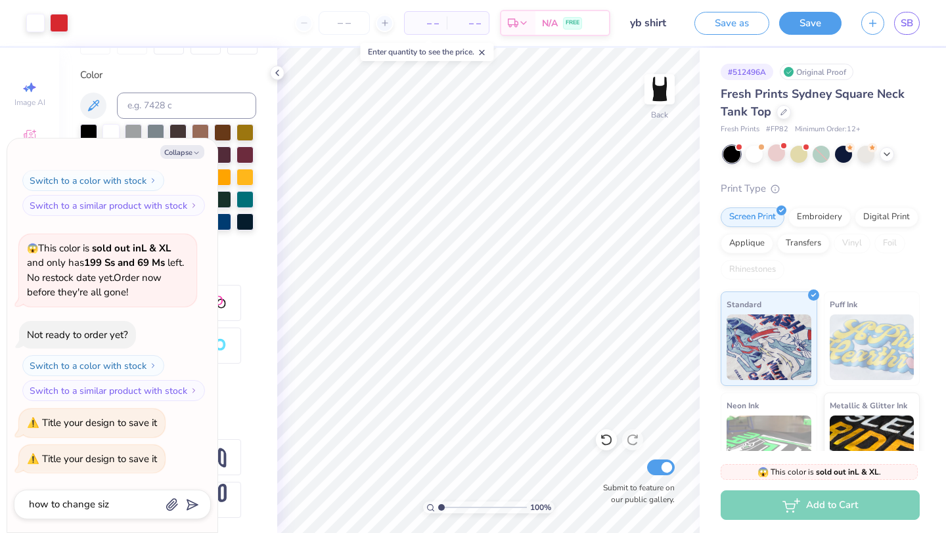
type textarea "how to change size"
type textarea "x"
type textarea "how to change size?"
type textarea "x"
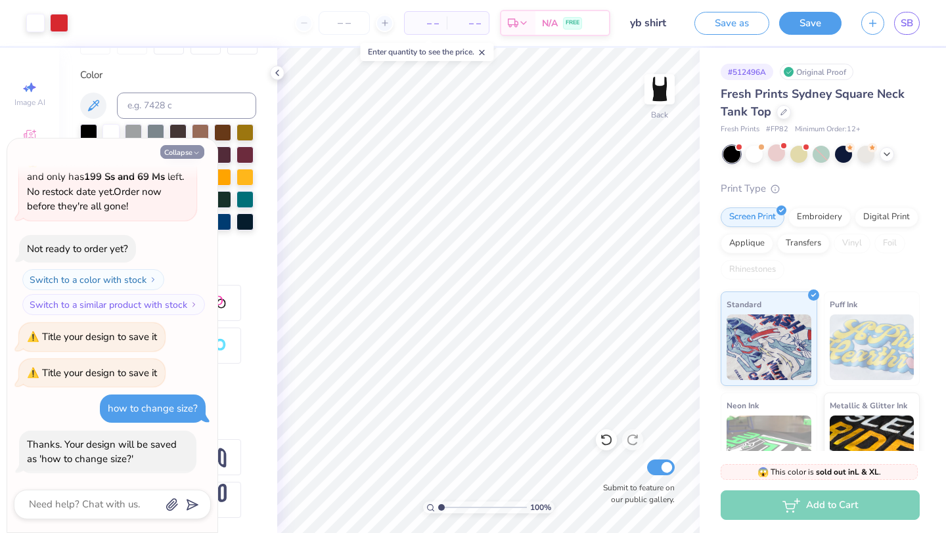
click at [183, 156] on button "Collapse" at bounding box center [182, 152] width 44 height 14
type textarea "x"
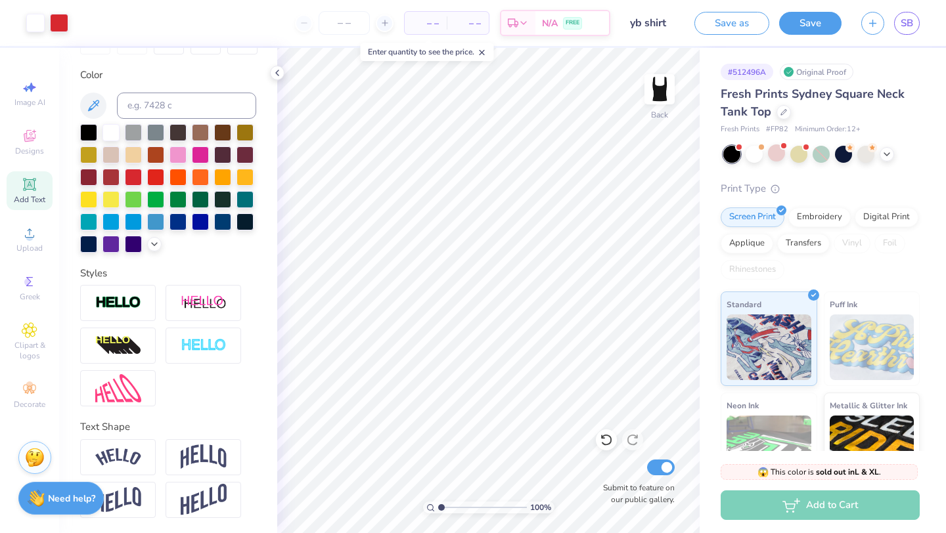
click at [474, 28] on span "– –" at bounding box center [468, 23] width 26 height 14
click at [440, 29] on div "– – Per Item" at bounding box center [426, 23] width 42 height 22
click at [381, 20] on icon at bounding box center [384, 22] width 9 height 9
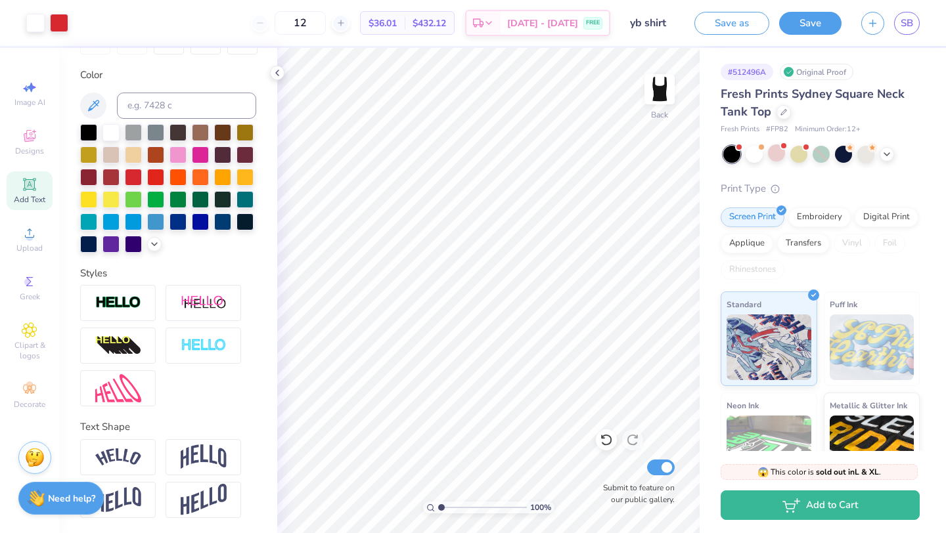
click at [292, 25] on div "12" at bounding box center [300, 23] width 99 height 24
click at [324, 25] on input "12" at bounding box center [300, 23] width 51 height 24
click at [326, 25] on input "12" at bounding box center [300, 23] width 51 height 24
click at [326, 20] on input "12" at bounding box center [300, 23] width 51 height 24
click at [326, 30] on input "12" at bounding box center [300, 23] width 51 height 24
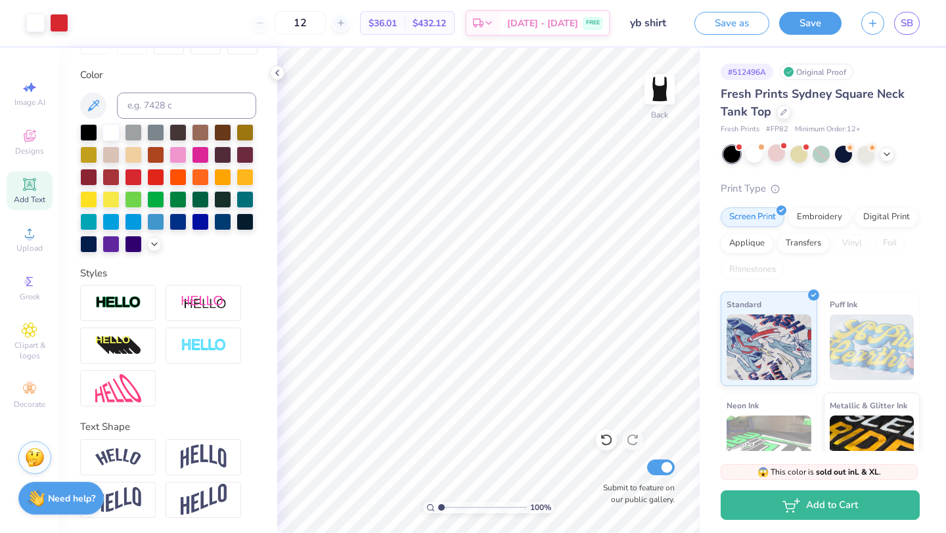
click at [283, 23] on div "12" at bounding box center [300, 23] width 99 height 24
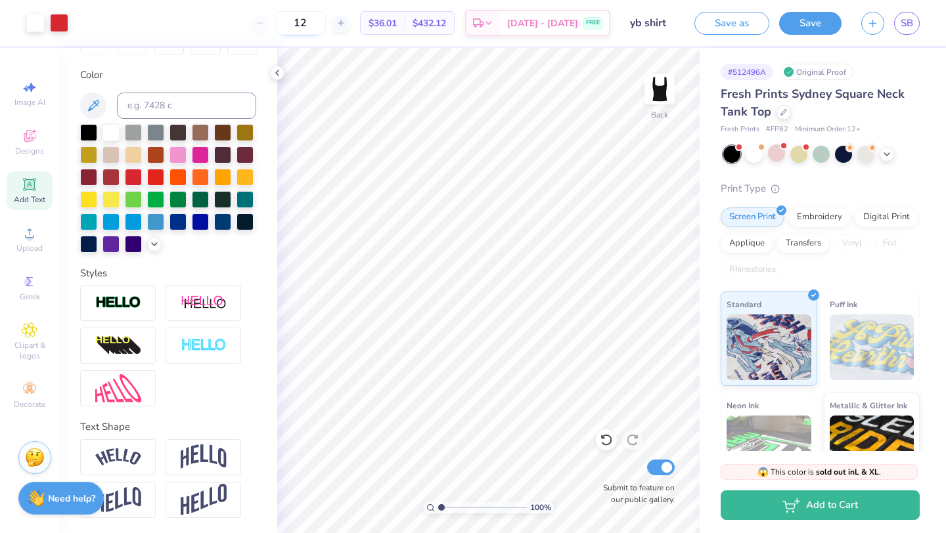
click at [320, 14] on input "12" at bounding box center [300, 23] width 51 height 24
click at [326, 25] on input "12" at bounding box center [300, 23] width 51 height 24
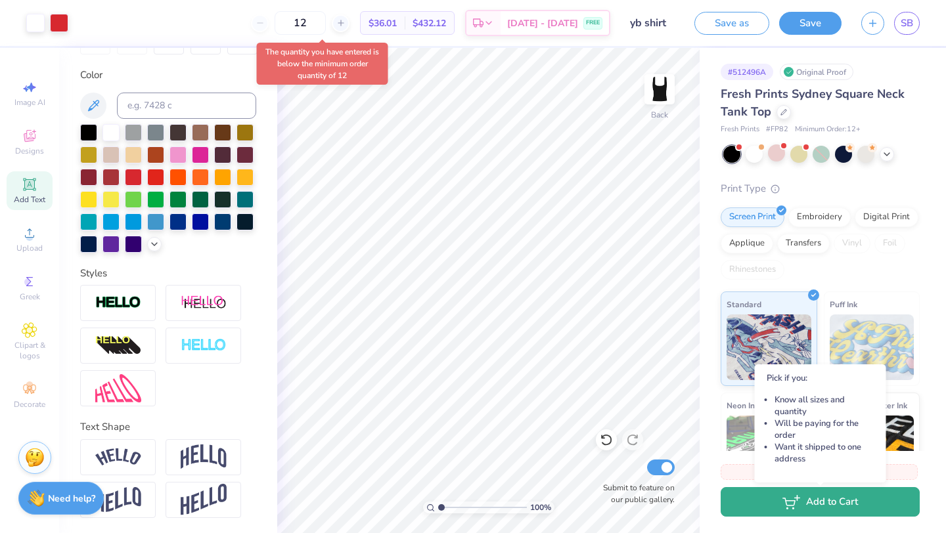
click at [838, 511] on button "Add to Cart" at bounding box center [820, 502] width 199 height 30
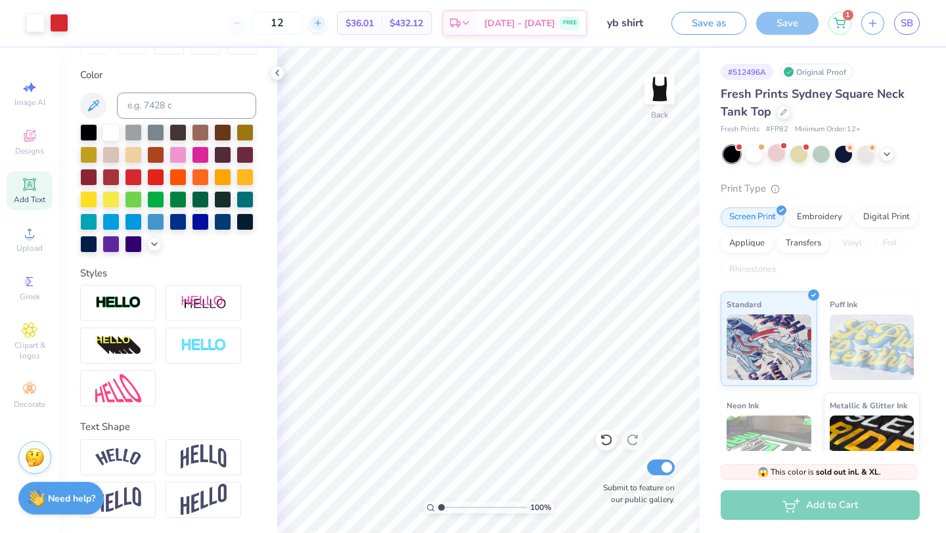
click at [323, 22] on icon at bounding box center [317, 22] width 9 height 9
type input "13"
click at [252, 20] on div "13 Per Item Total Est. Delivery N/A FREE" at bounding box center [332, 23] width 509 height 46
click at [796, 495] on div "Add to Cart" at bounding box center [820, 506] width 199 height 30
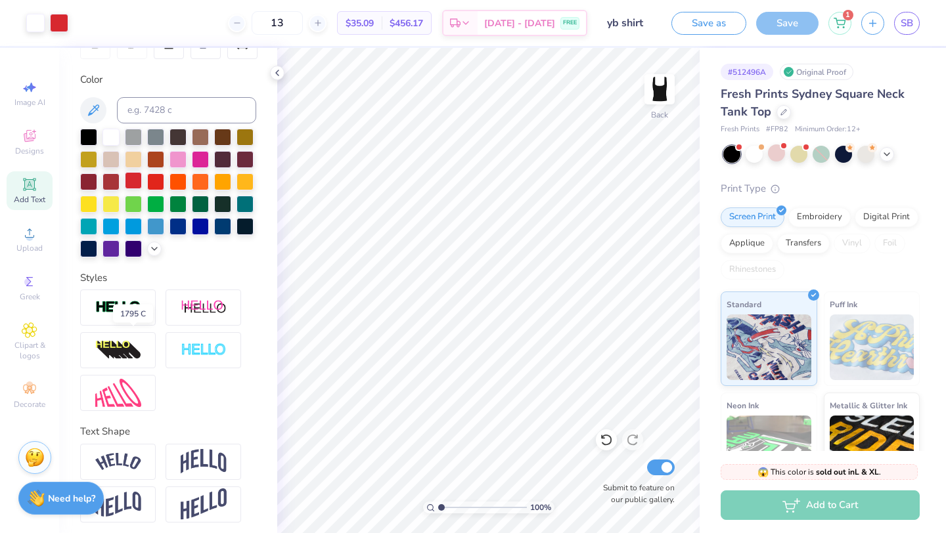
scroll to position [230, 0]
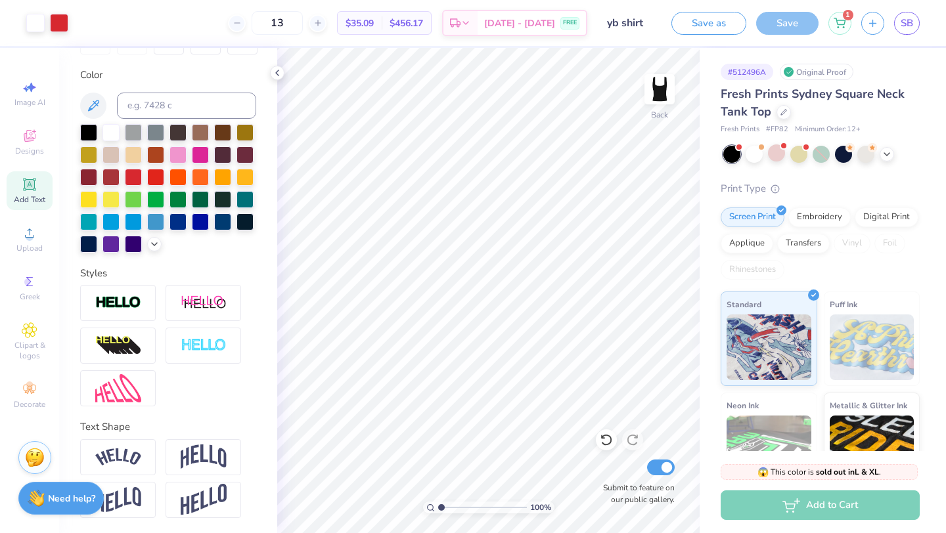
click at [50, 526] on div "Image AI Designs Add Text Upload Greek Clipart & logos Decorate" at bounding box center [29, 290] width 59 height 485
click at [55, 501] on strong "Need help?" at bounding box center [71, 497] width 47 height 12
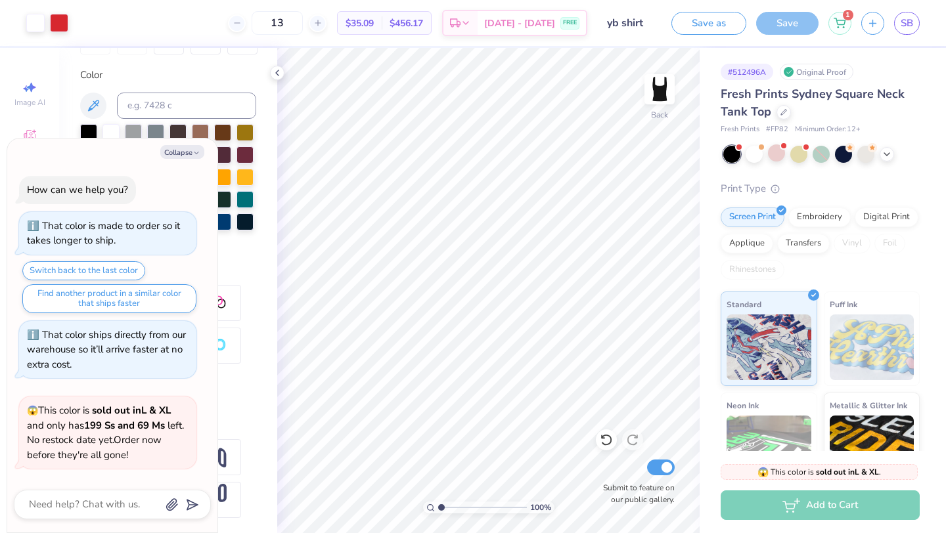
scroll to position [434, 0]
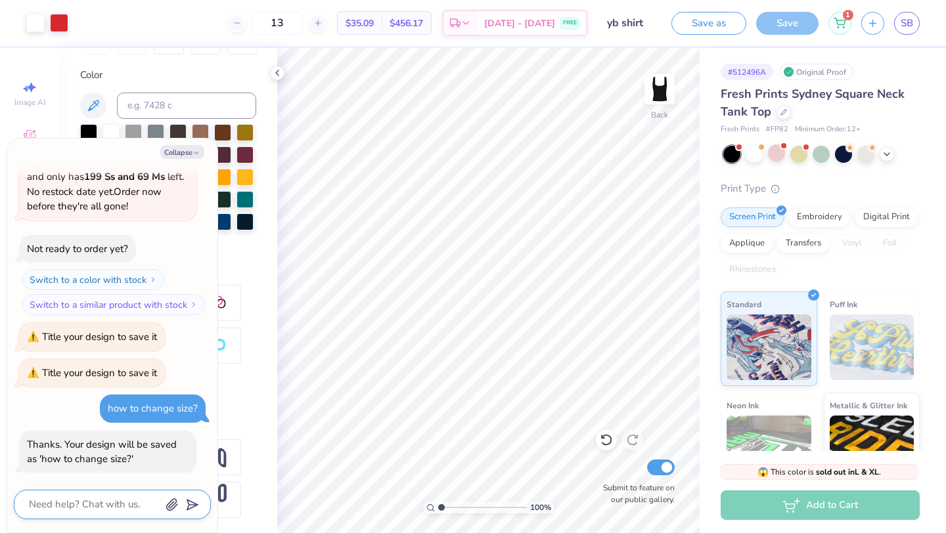
click at [77, 510] on textarea at bounding box center [94, 505] width 133 height 18
type textarea "x"
type textarea "c"
type textarea "x"
type textarea "ch"
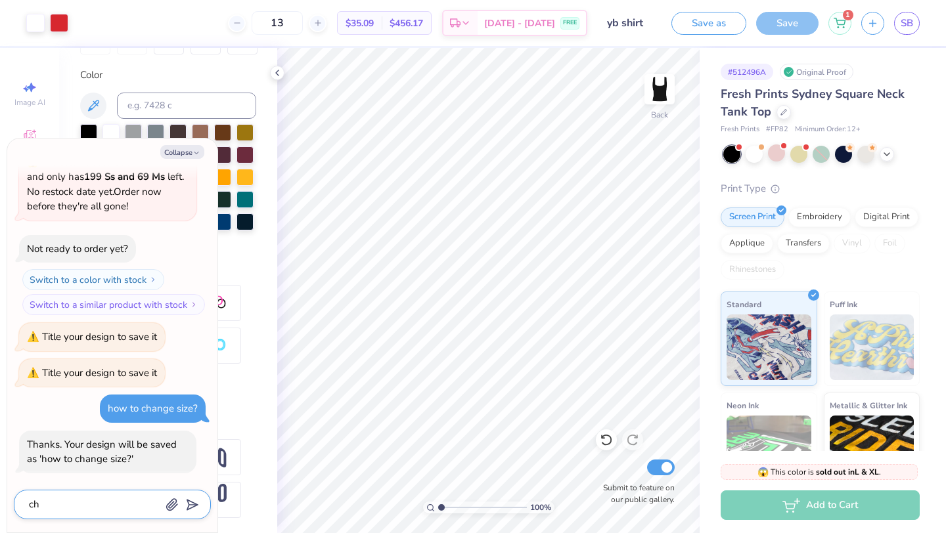
type textarea "x"
type textarea "cha"
type textarea "x"
type textarea "chan"
type textarea "x"
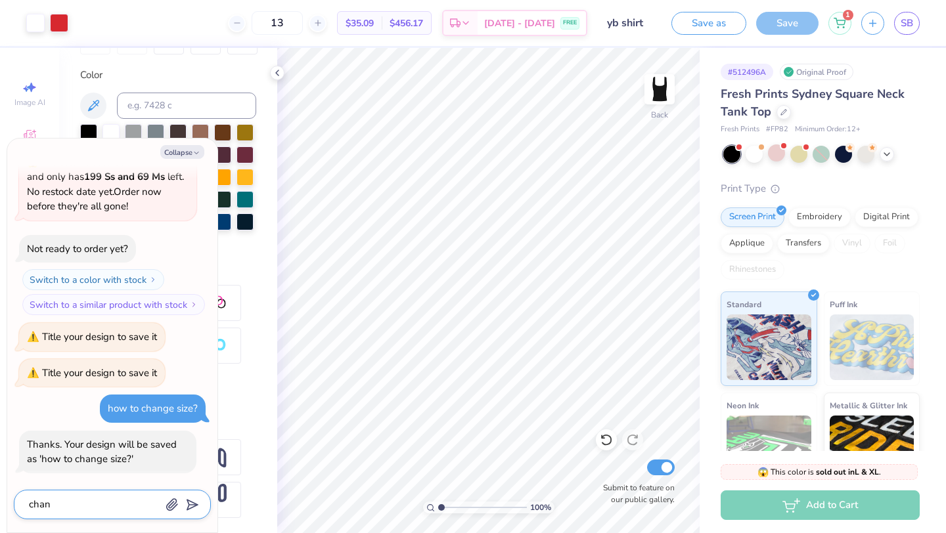
type textarea "chana"
type textarea "x"
type textarea "chanag"
type textarea "x"
type textarea "chanag="
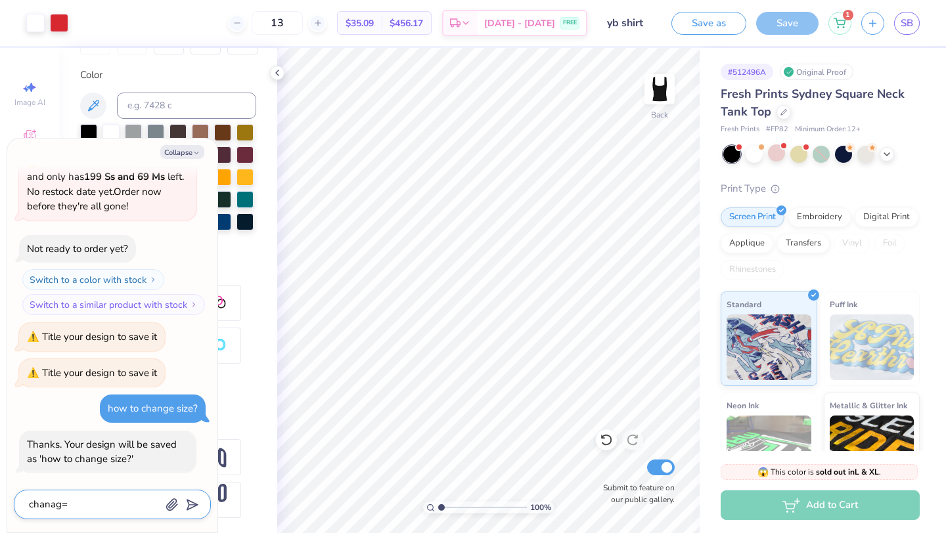
type textarea "x"
type textarea "chanag"
type textarea "x"
type textarea "chana"
type textarea "x"
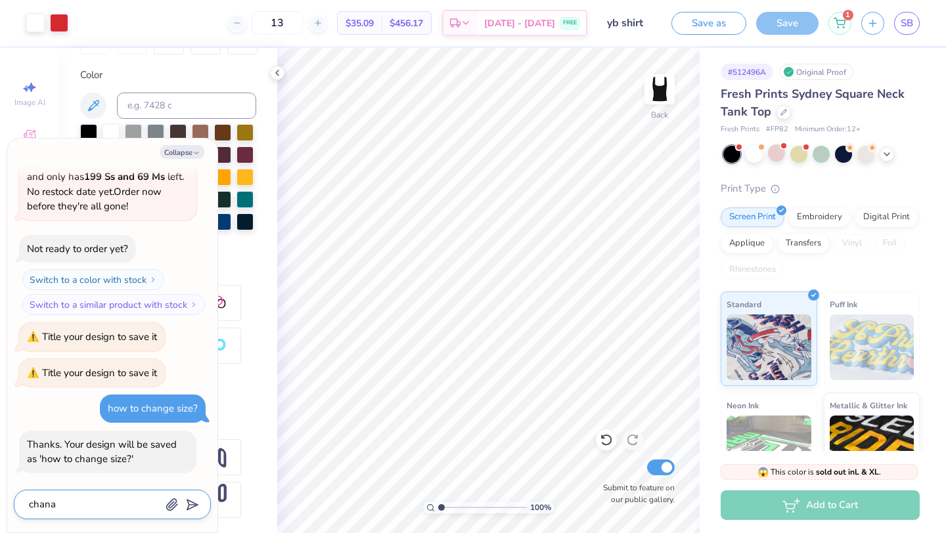
type textarea "chan"
type textarea "x"
type textarea "cha"
type textarea "x"
type textarea "chan"
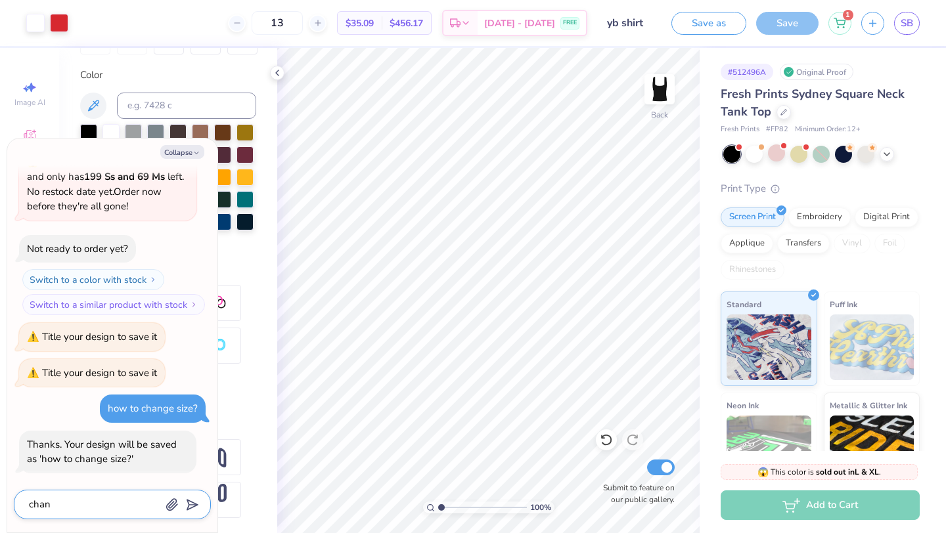
type textarea "x"
type textarea "[PERSON_NAME]"
type textarea "x"
type textarea "change"
type textarea "x"
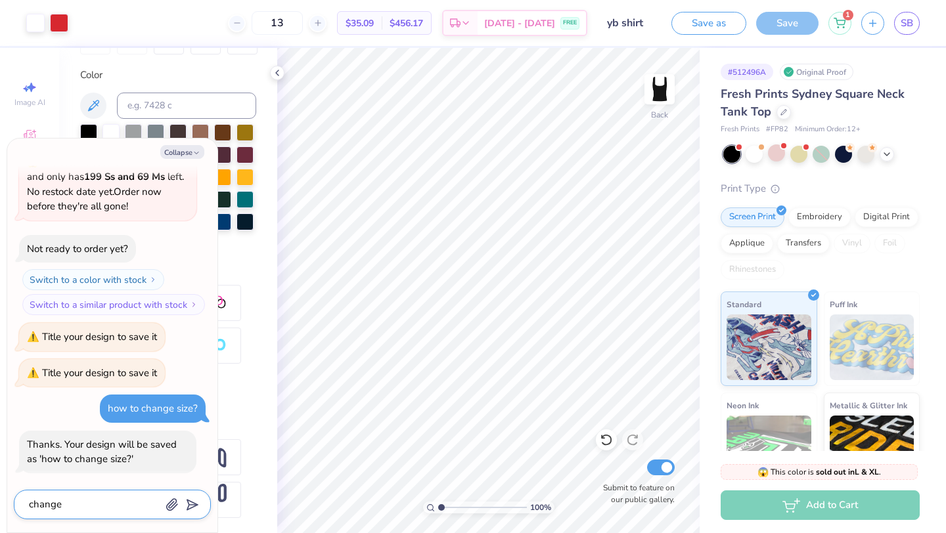
type textarea "change"
type textarea "x"
type textarea "change s"
type textarea "x"
type textarea "change sh"
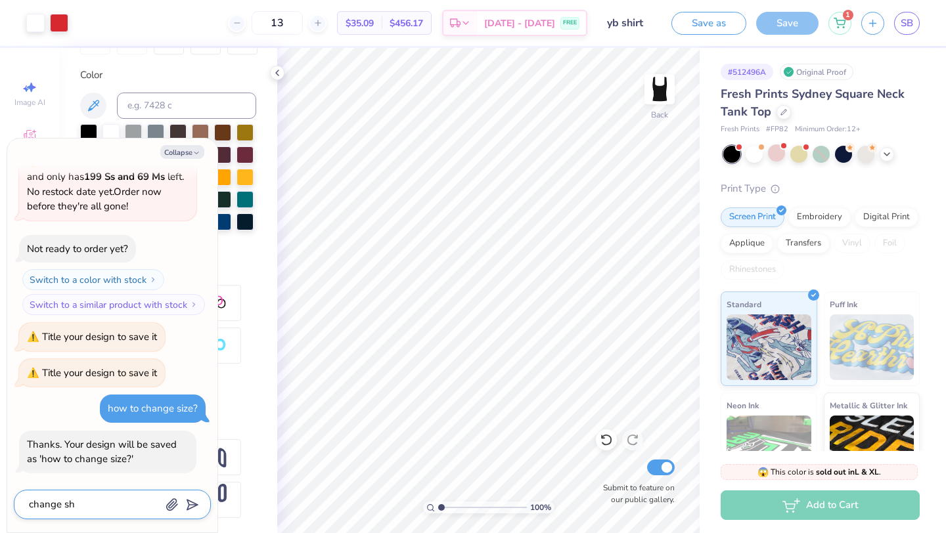
type textarea "x"
type textarea "change shi"
type textarea "x"
type textarea "change shir"
type textarea "x"
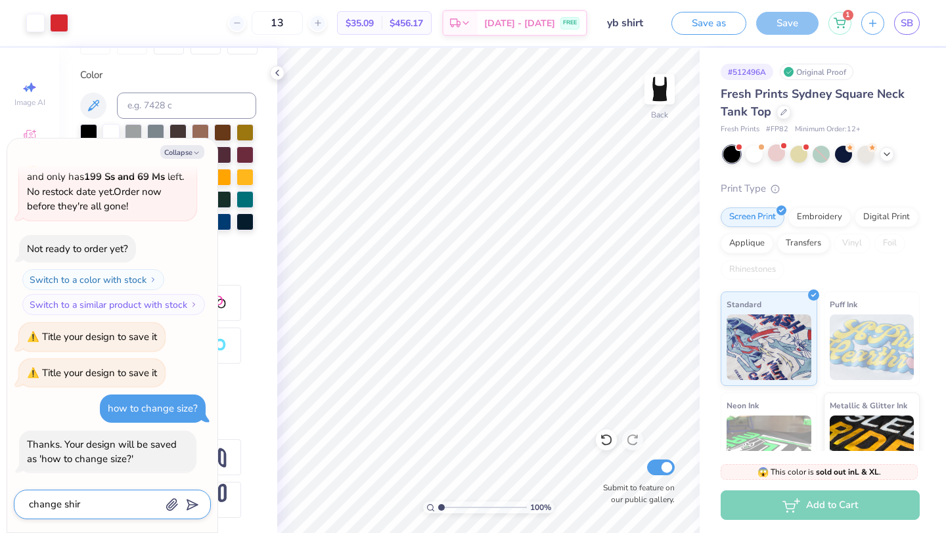
type textarea "change shirt"
type textarea "x"
type textarea "change shirt"
type textarea "x"
type textarea "change shirt s"
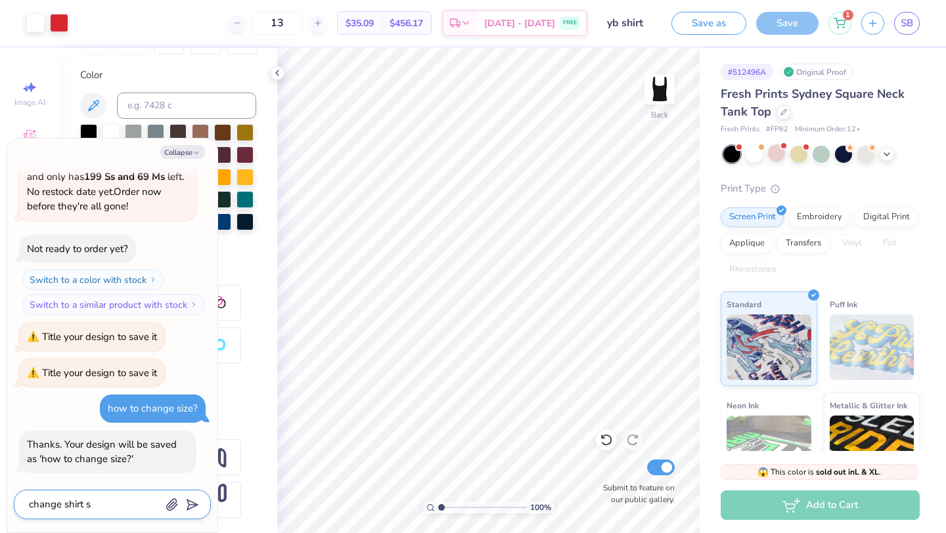
type textarea "x"
type textarea "change shirt si"
type textarea "x"
type textarea "change shirt siz"
type textarea "x"
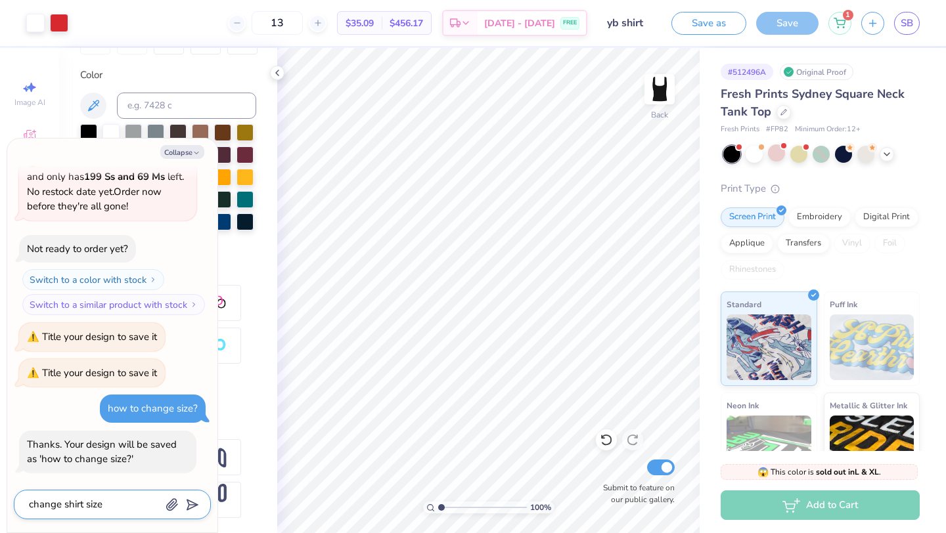
type textarea "change shirt size"
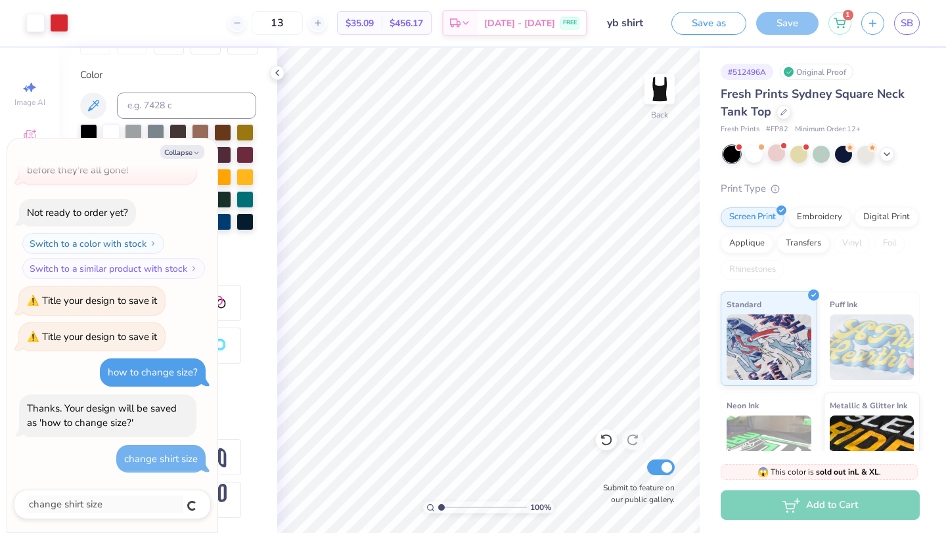
type textarea "x"
click at [179, 505] on div at bounding box center [181, 505] width 32 height 17
click at [175, 505] on icon "button" at bounding box center [172, 505] width 13 height 13
click at [182, 147] on button "Collapse" at bounding box center [182, 152] width 44 height 14
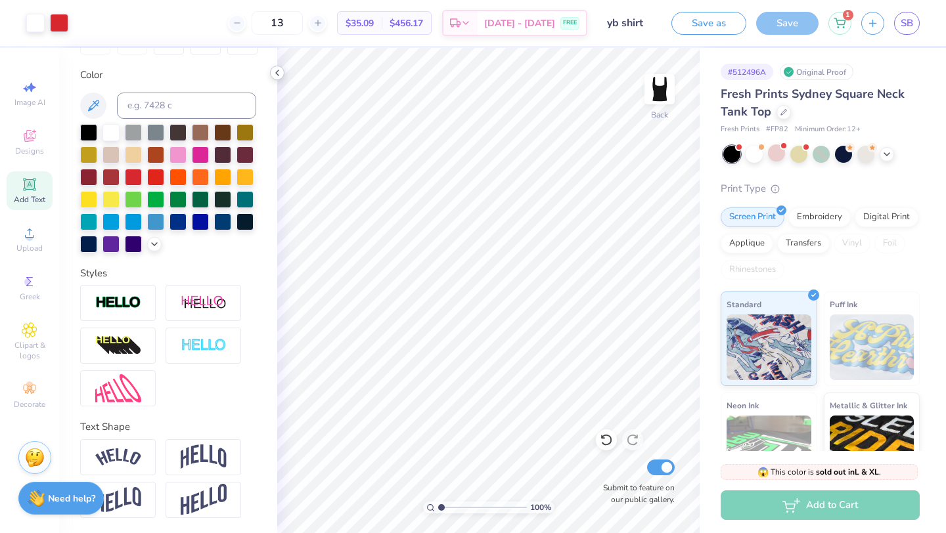
click at [275, 74] on icon at bounding box center [277, 73] width 11 height 11
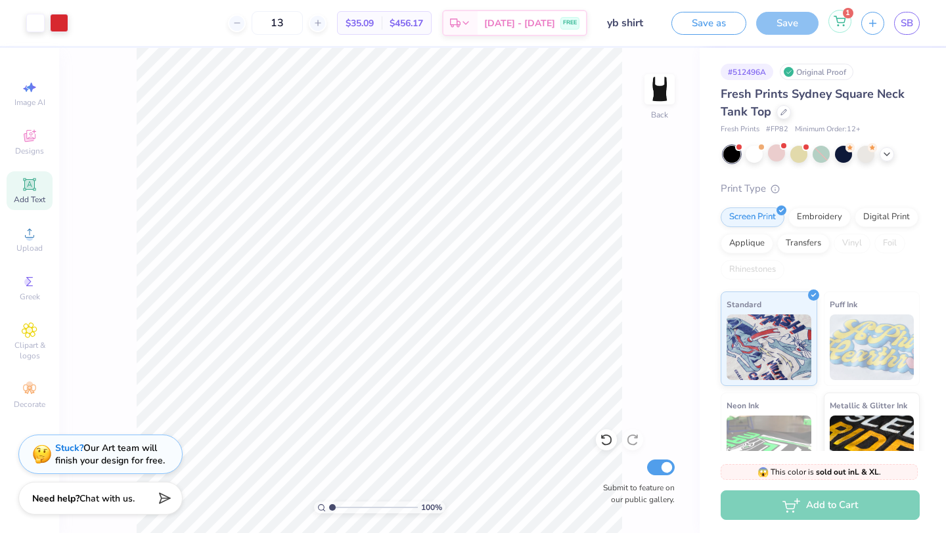
click at [842, 21] on icon at bounding box center [840, 21] width 12 height 11
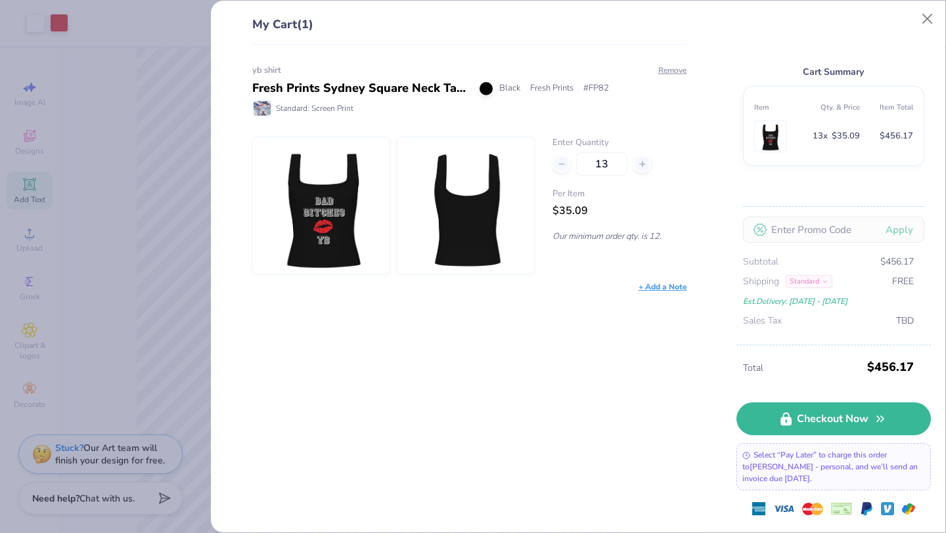
click at [85, 191] on div "My Cart (1) yb shirt Fresh Prints Sydney Square Neck Tank Top Black Fresh Print…" at bounding box center [473, 266] width 946 height 533
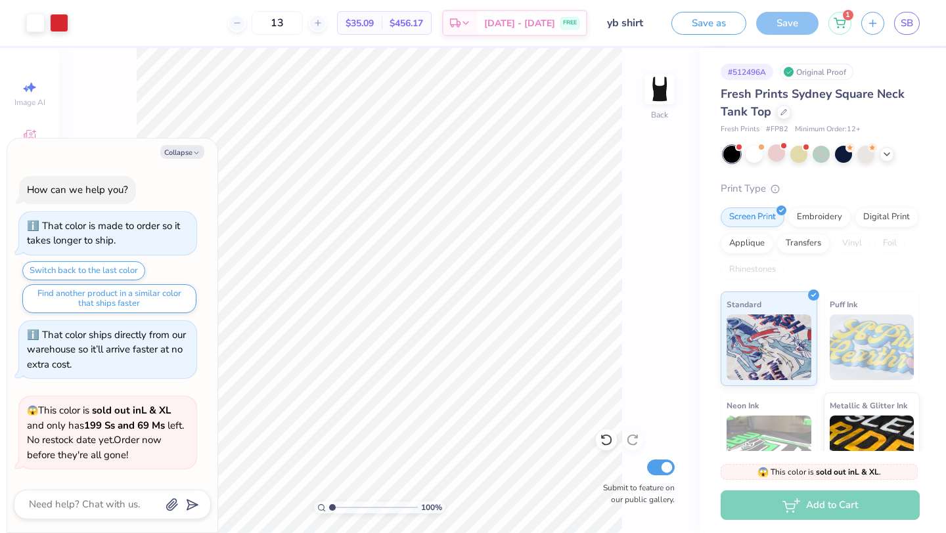
scroll to position [547, 0]
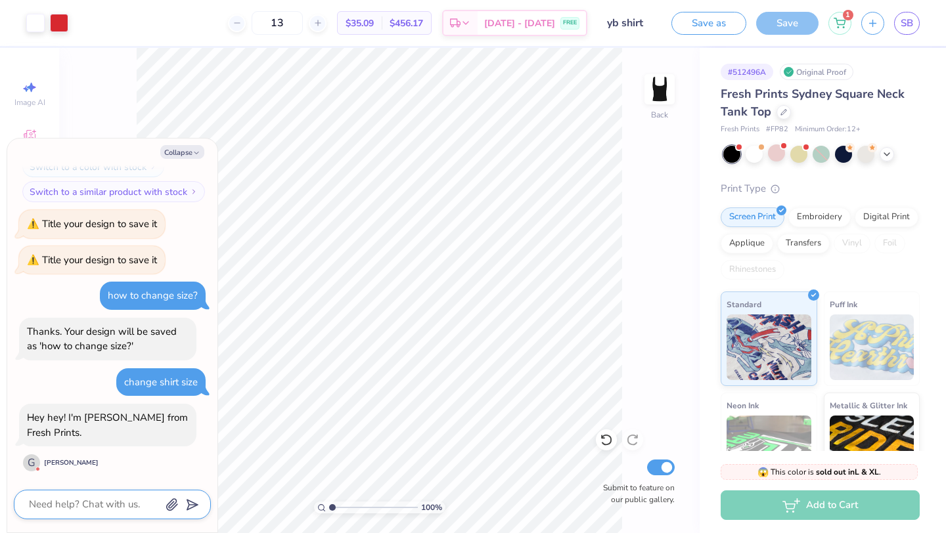
click at [95, 501] on textarea at bounding box center [94, 505] width 133 height 18
type textarea "x"
type textarea "c"
type textarea "x"
type textarea "ch"
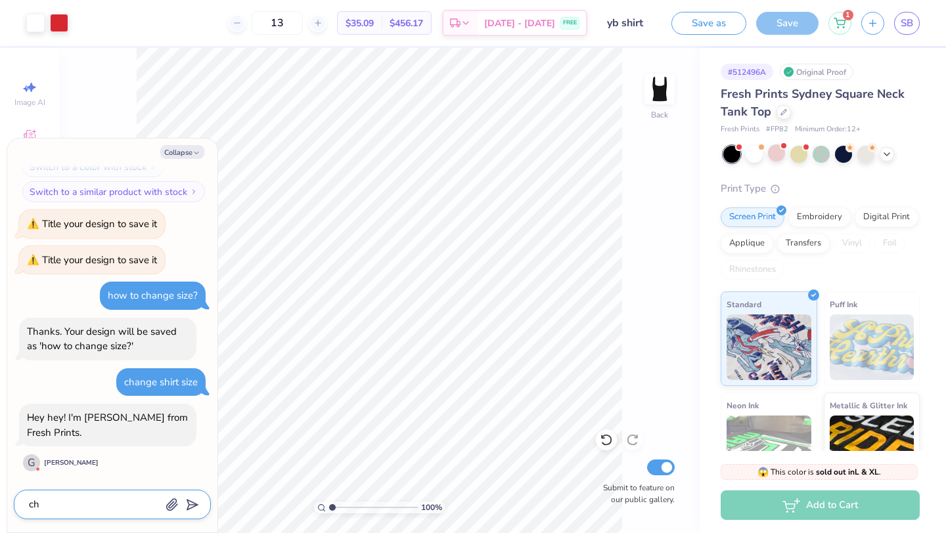
type textarea "x"
type textarea "c"
type textarea "x"
type textarea "h"
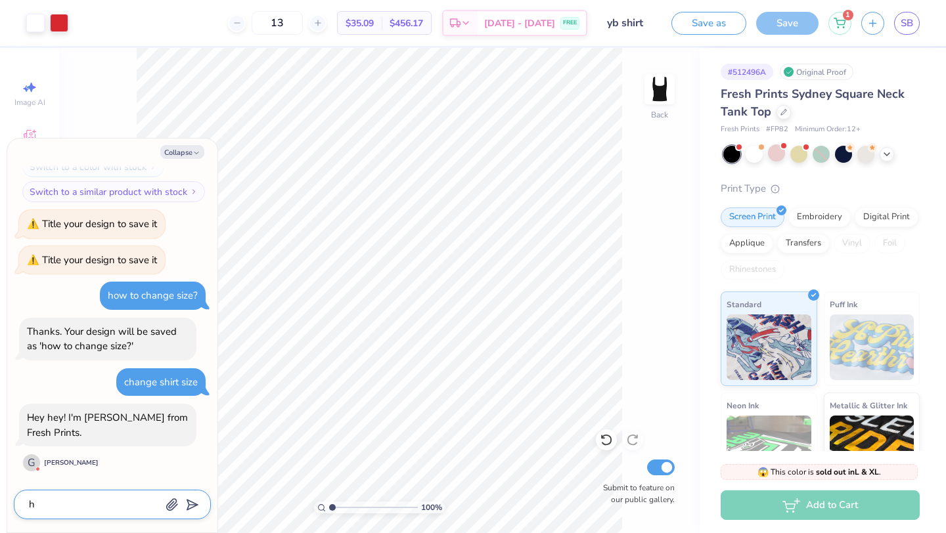
type textarea "x"
type textarea "hi"
type textarea "x"
type textarea "hi"
type textarea "x"
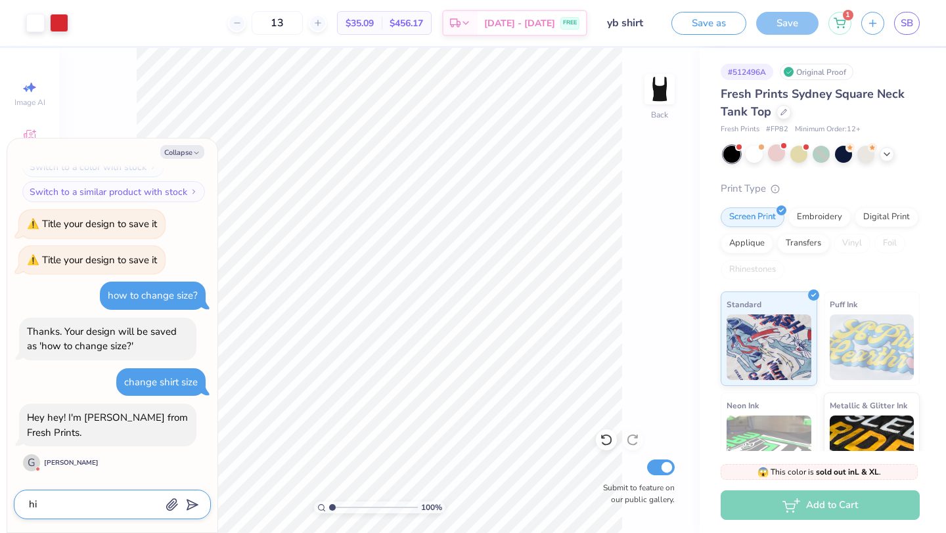
type textarea "hi n"
type textarea "x"
type textarea "hi [PERSON_NAME]"
type textarea "x"
type textarea "hi [PERSON_NAME]"
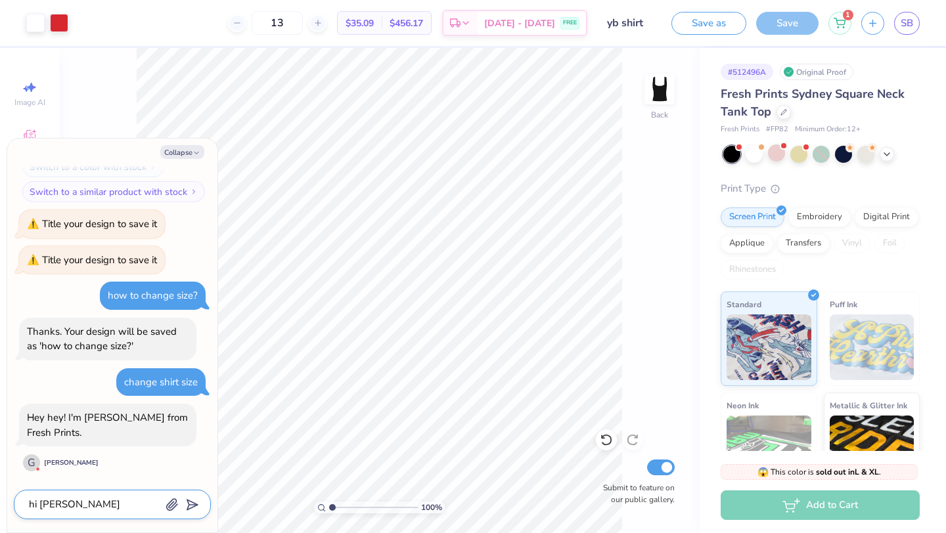
type textarea "x"
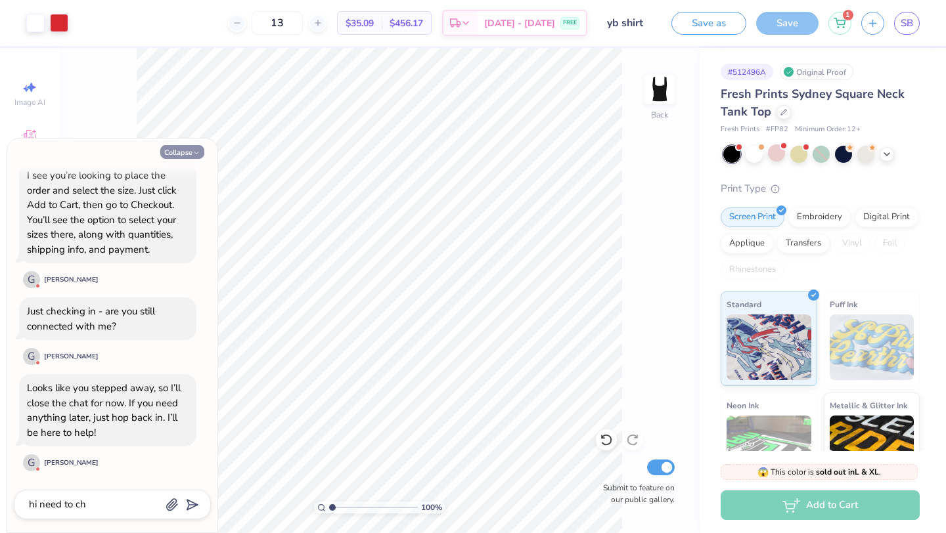
click at [191, 152] on button "Collapse" at bounding box center [182, 152] width 44 height 14
